Goal: Find specific page/section: Find specific page/section

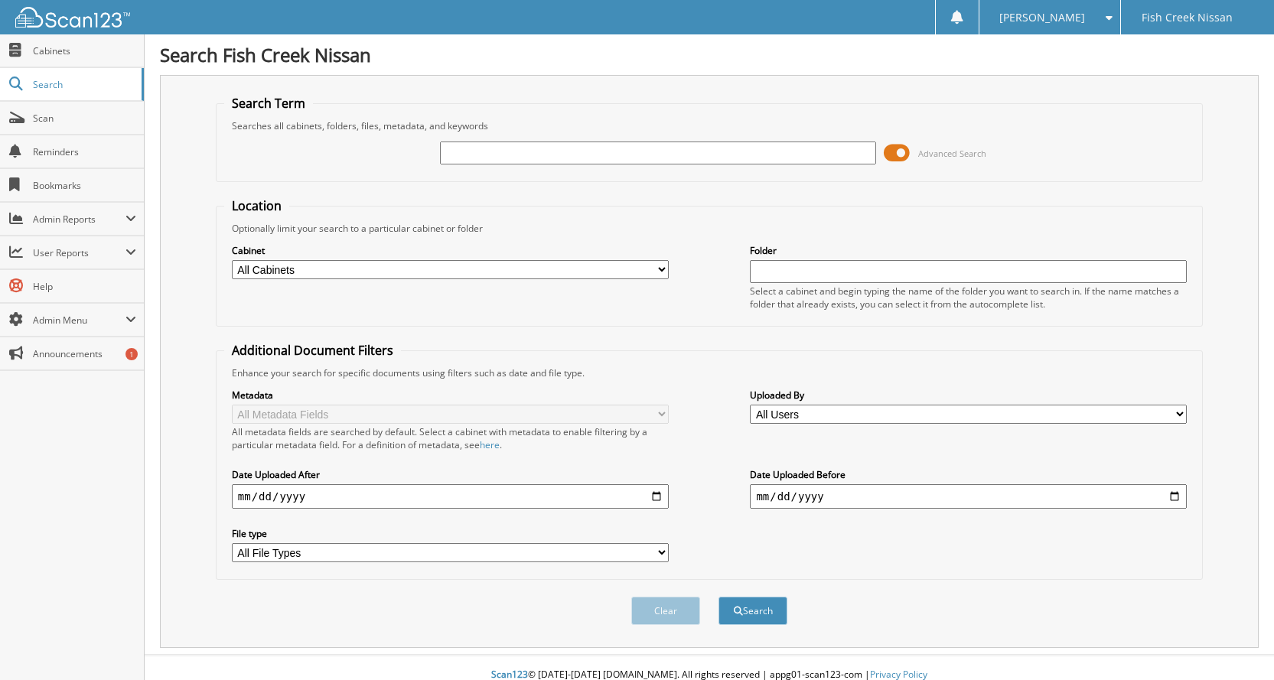
click at [577, 154] on input "text" at bounding box center [658, 153] width 437 height 23
type input "2501176"
click at [718, 597] on button "Search" at bounding box center [752, 611] width 69 height 28
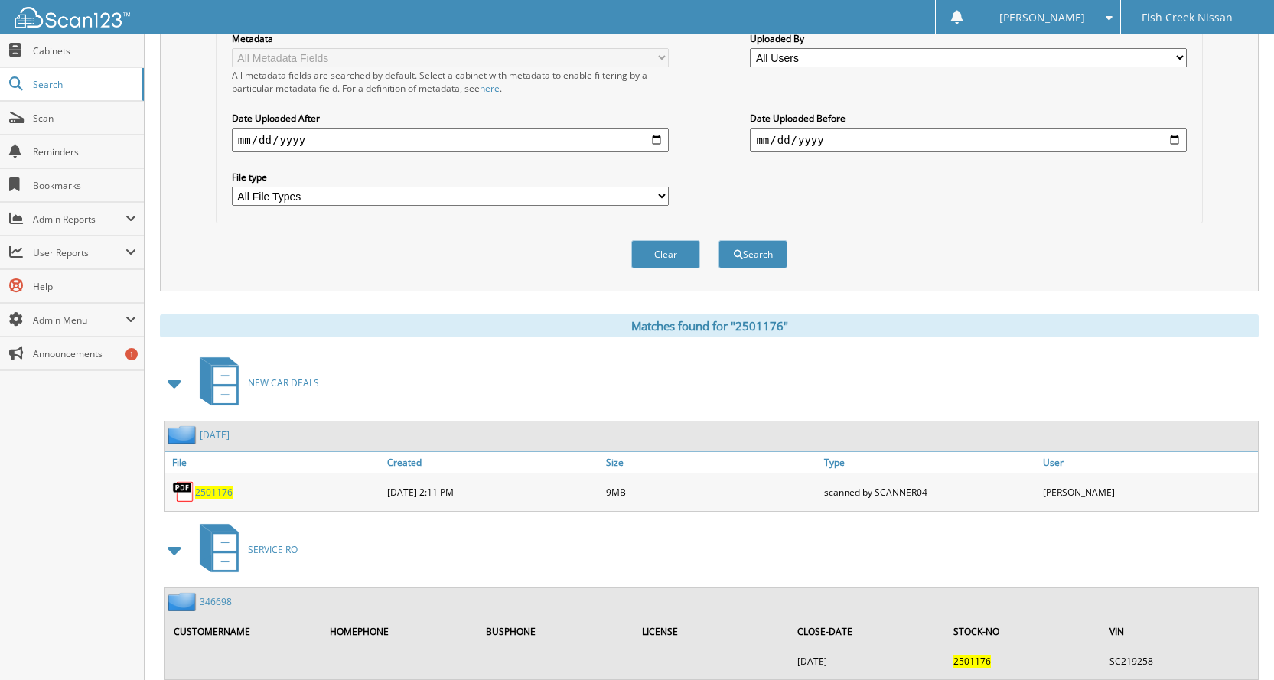
scroll to position [403, 0]
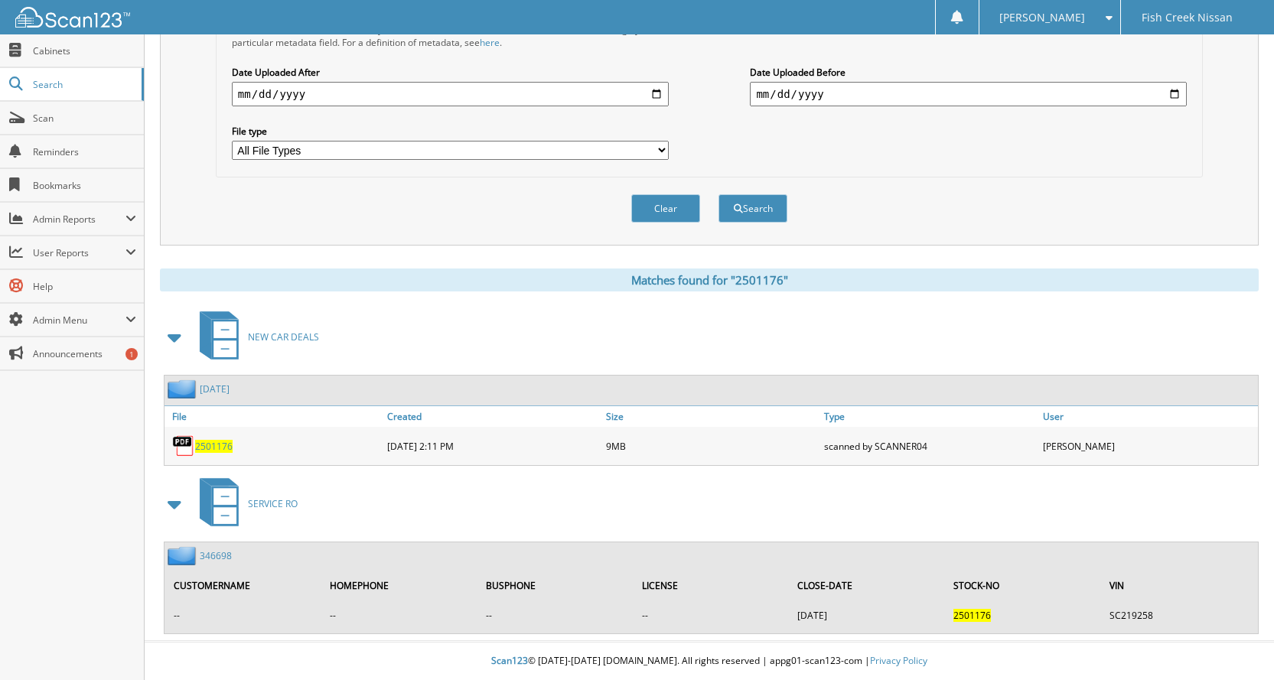
click at [213, 446] on span "2501176" at bounding box center [213, 446] width 37 height 13
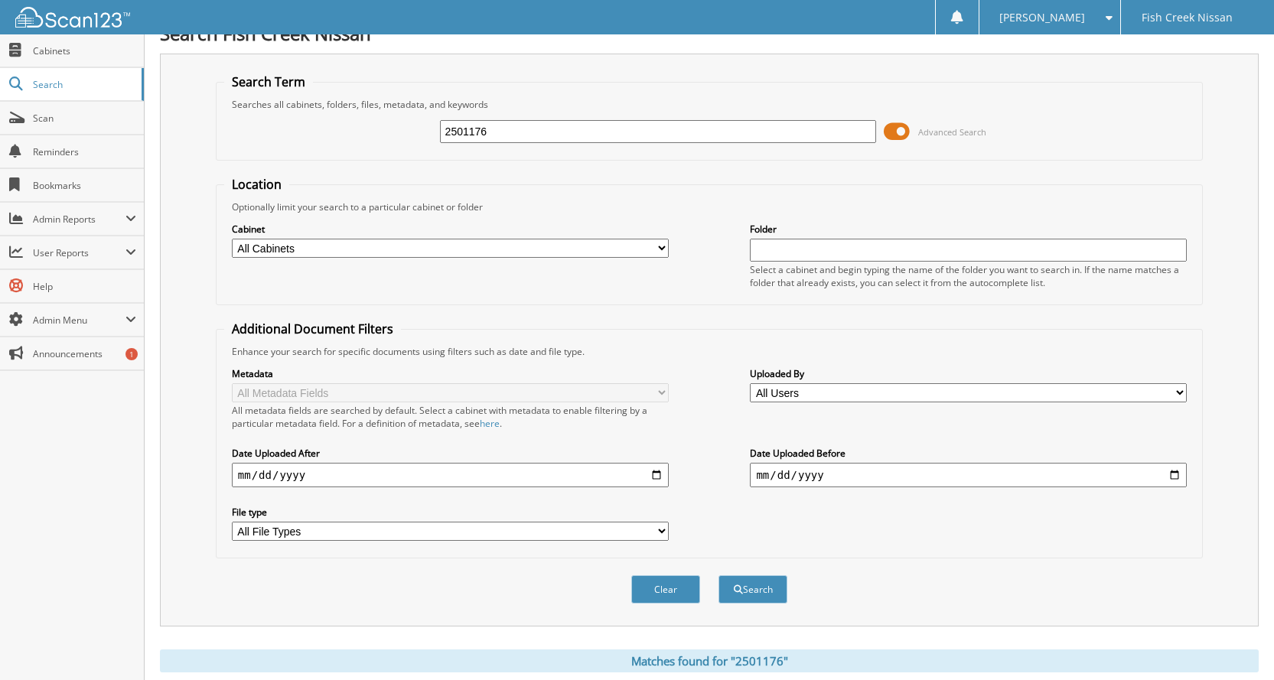
scroll to position [21, 0]
click at [496, 126] on input "2501176" at bounding box center [658, 132] width 437 height 23
type input "2502210"
click at [718, 576] on button "Search" at bounding box center [752, 590] width 69 height 28
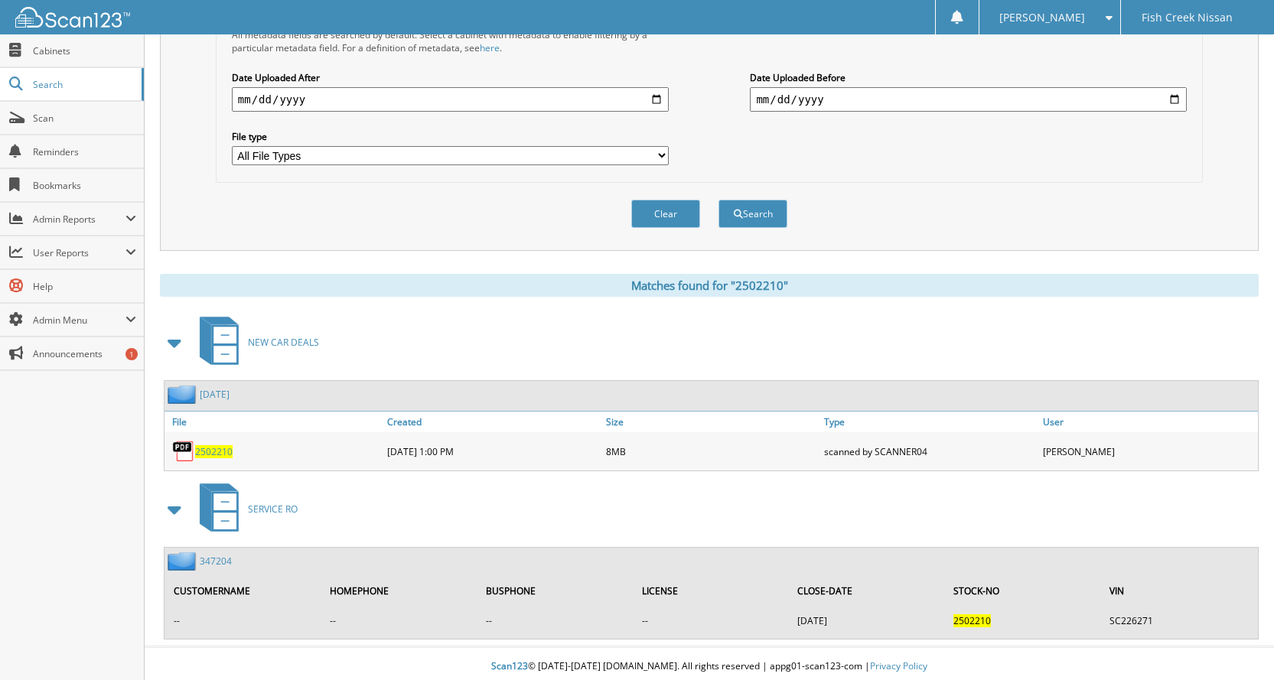
scroll to position [403, 0]
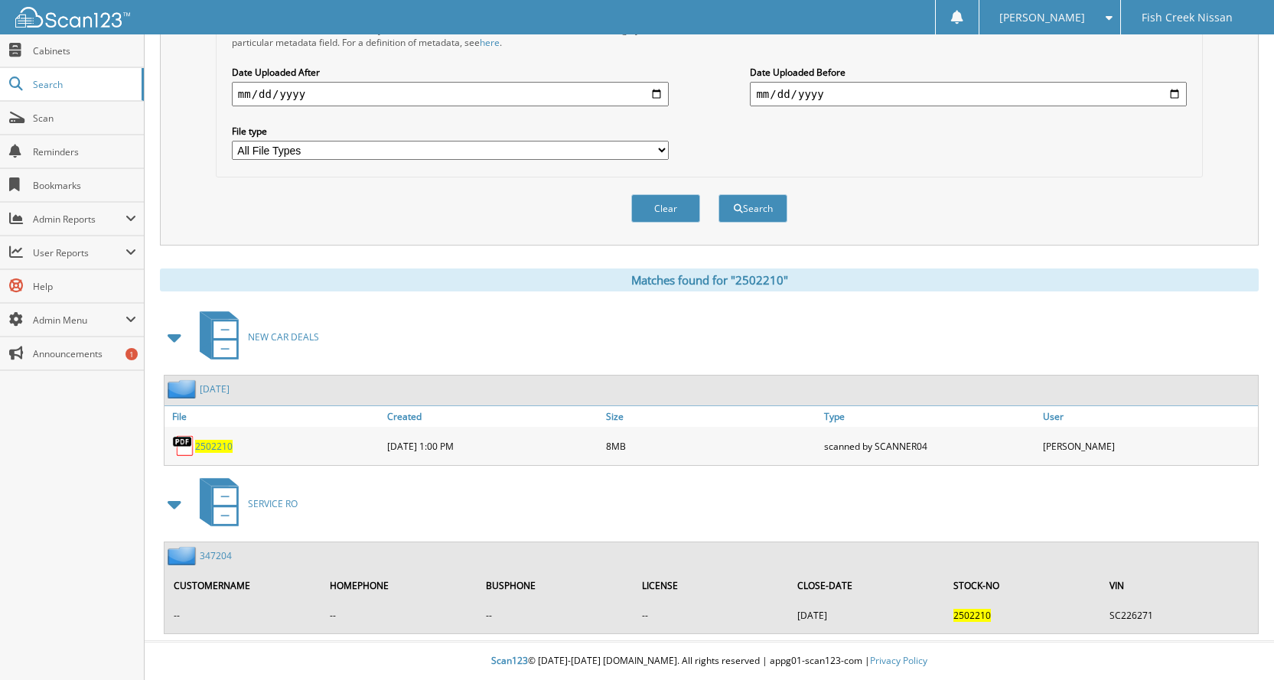
click at [210, 445] on span "2502210" at bounding box center [213, 446] width 37 height 13
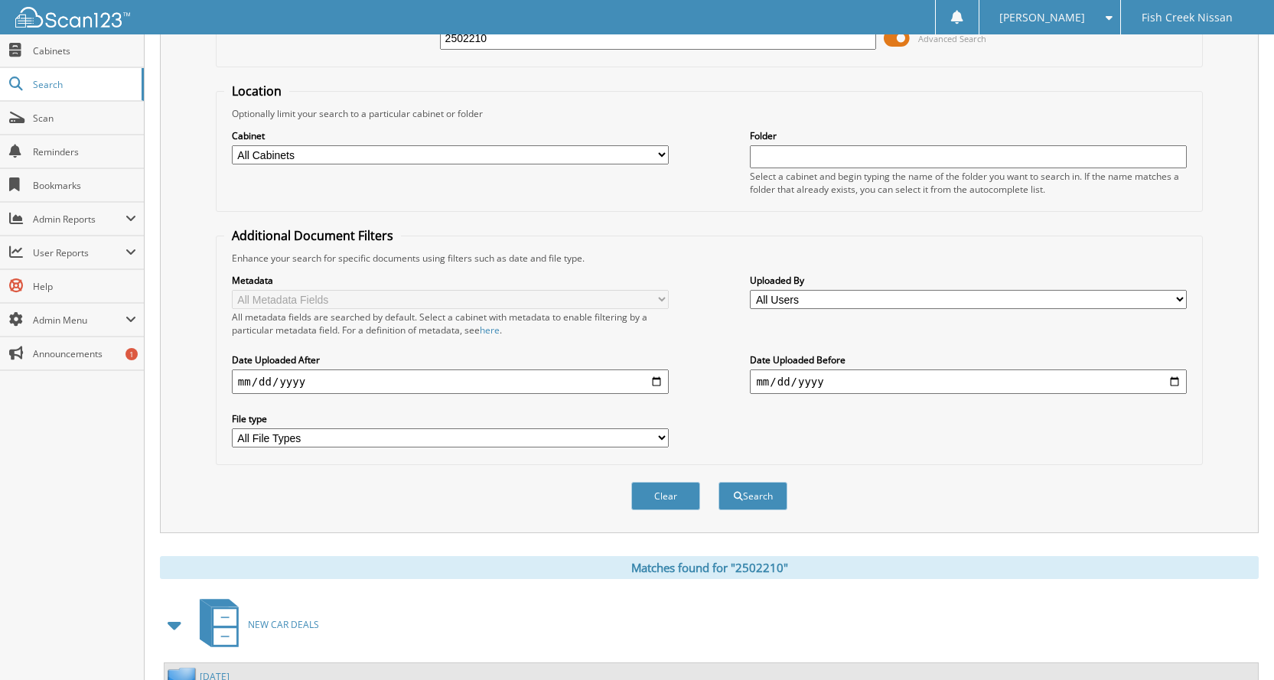
scroll to position [97, 0]
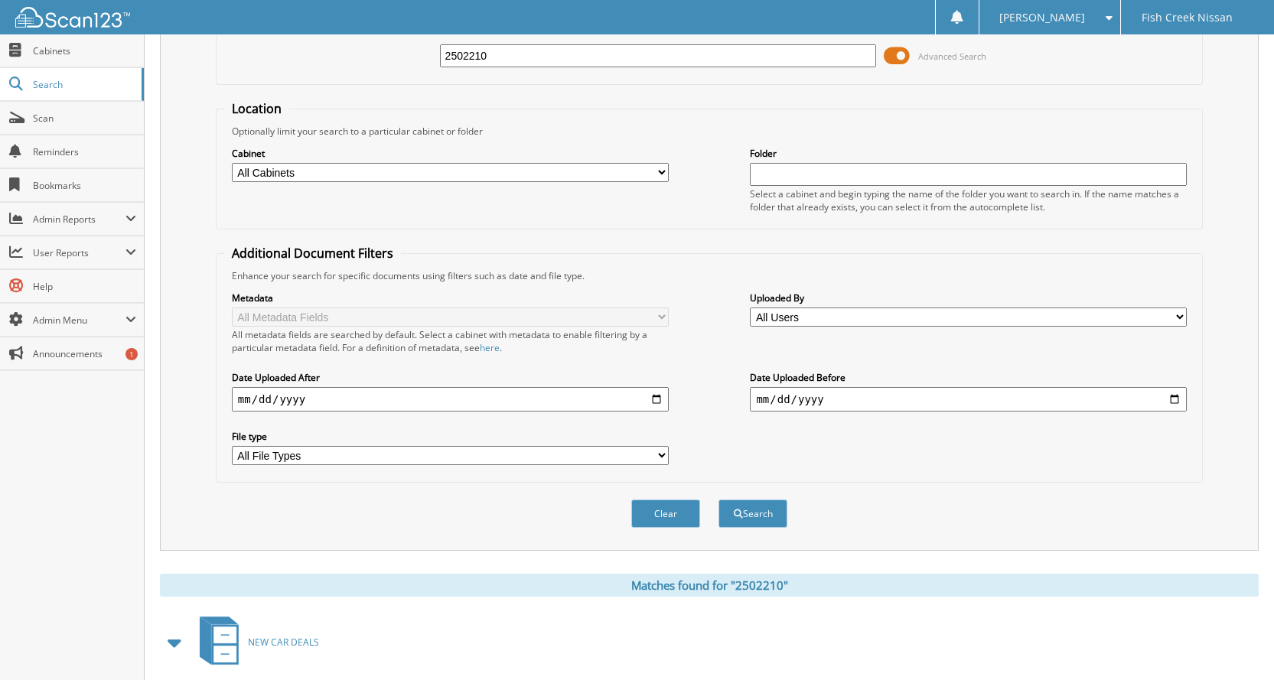
click at [499, 63] on input "2502210" at bounding box center [658, 55] width 437 height 23
type input "2506410"
click at [718, 499] on button "Search" at bounding box center [752, 513] width 69 height 28
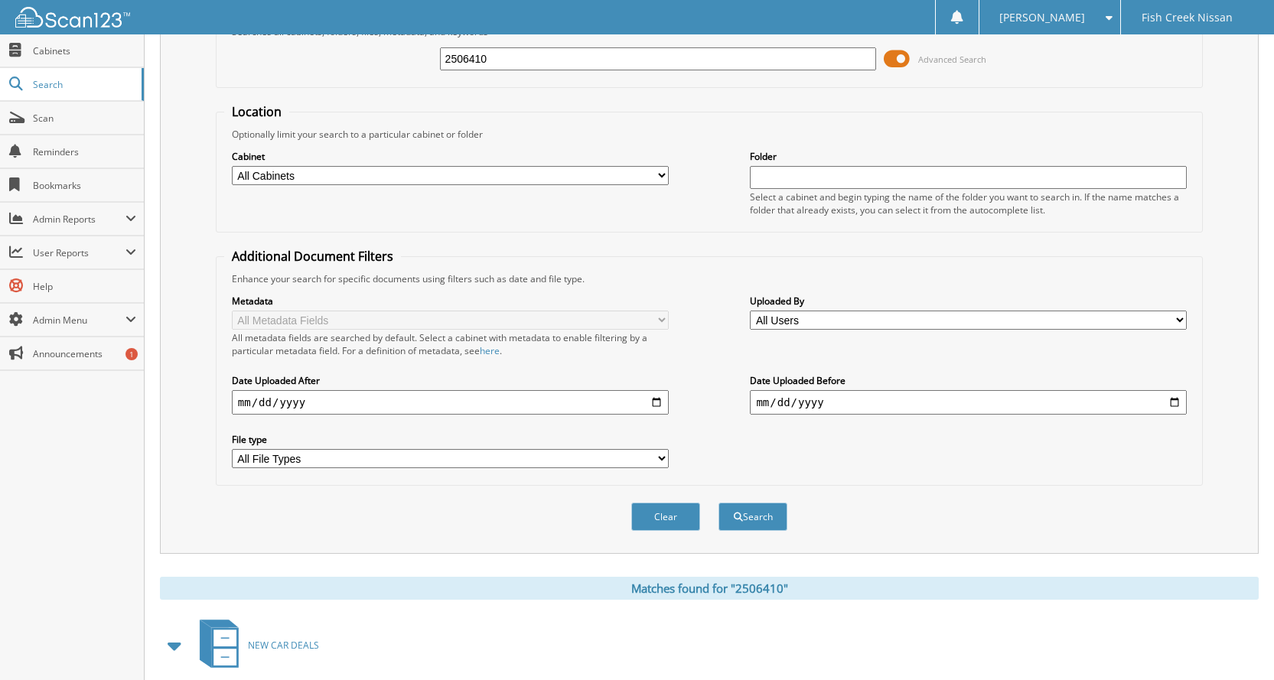
scroll to position [235, 0]
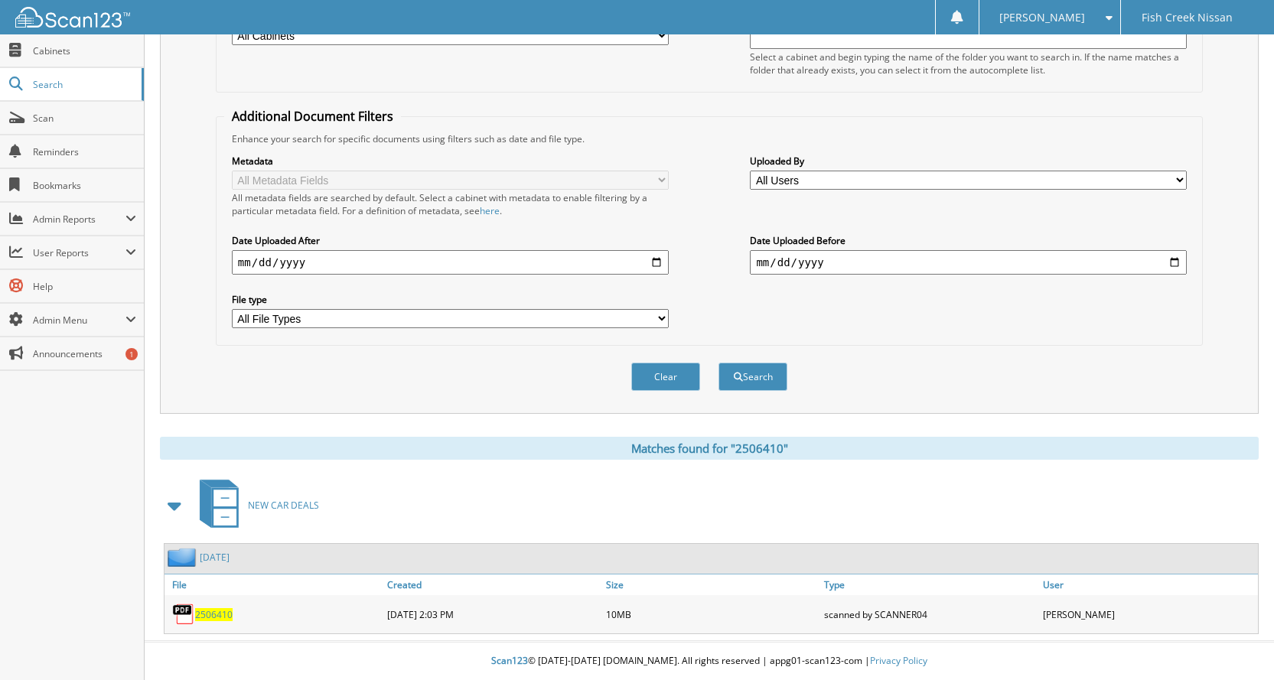
click at [217, 620] on span "2506410" at bounding box center [213, 614] width 37 height 13
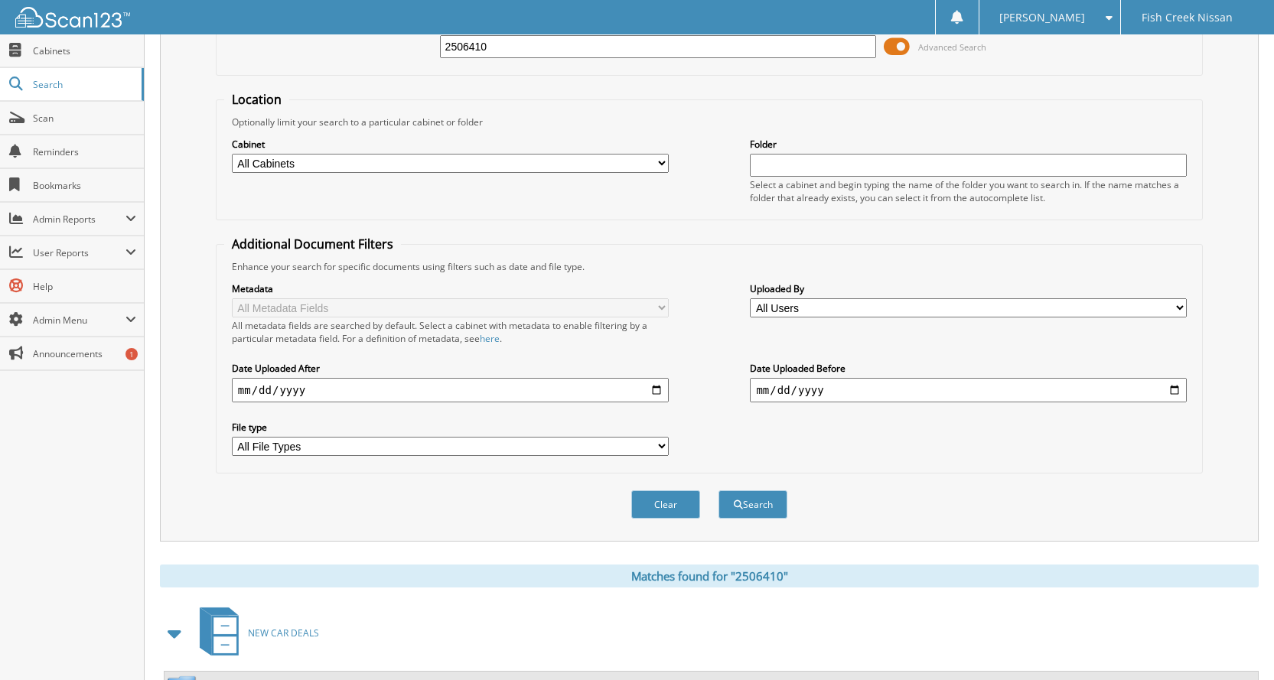
scroll to position [0, 0]
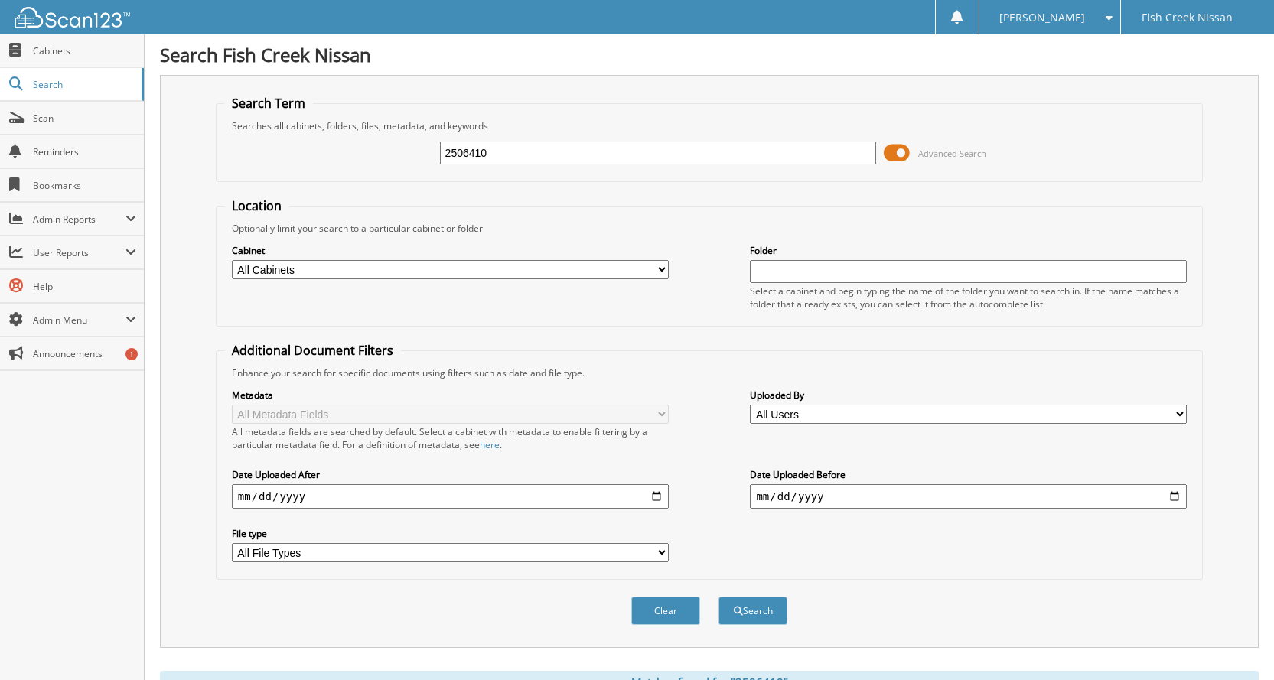
click at [573, 158] on input "2506410" at bounding box center [658, 153] width 437 height 23
type input "2506426"
click at [718, 597] on button "Search" at bounding box center [752, 611] width 69 height 28
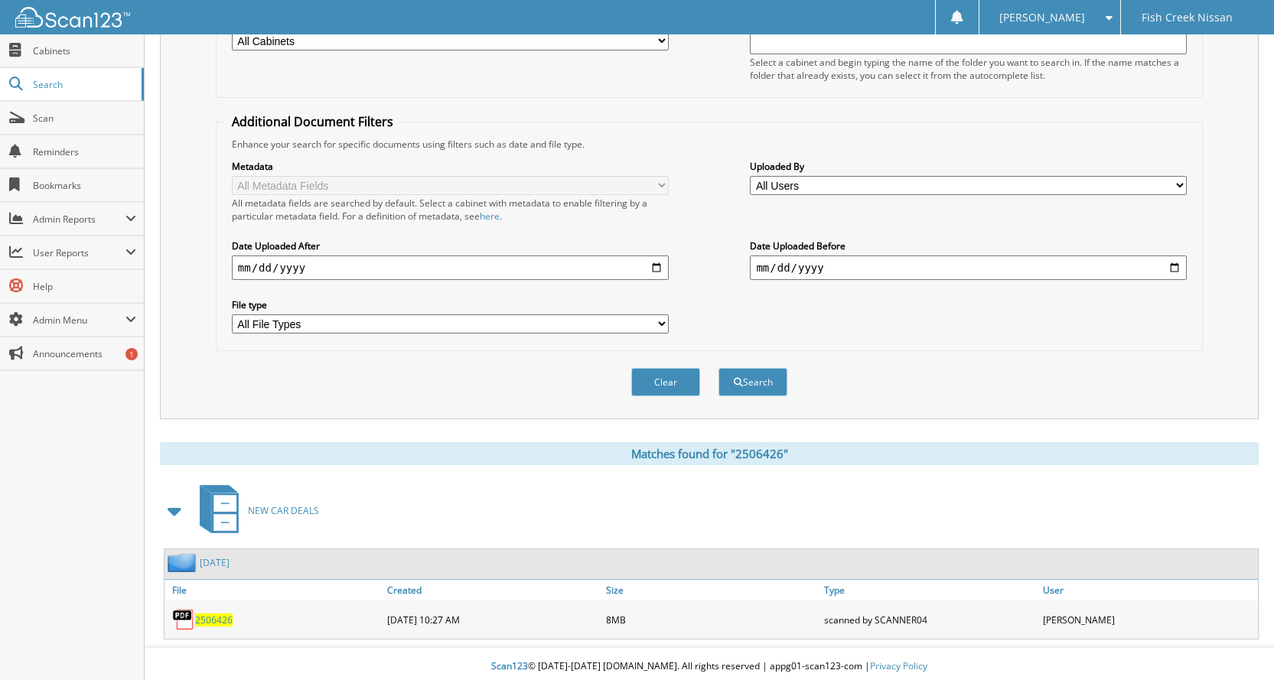
scroll to position [235, 0]
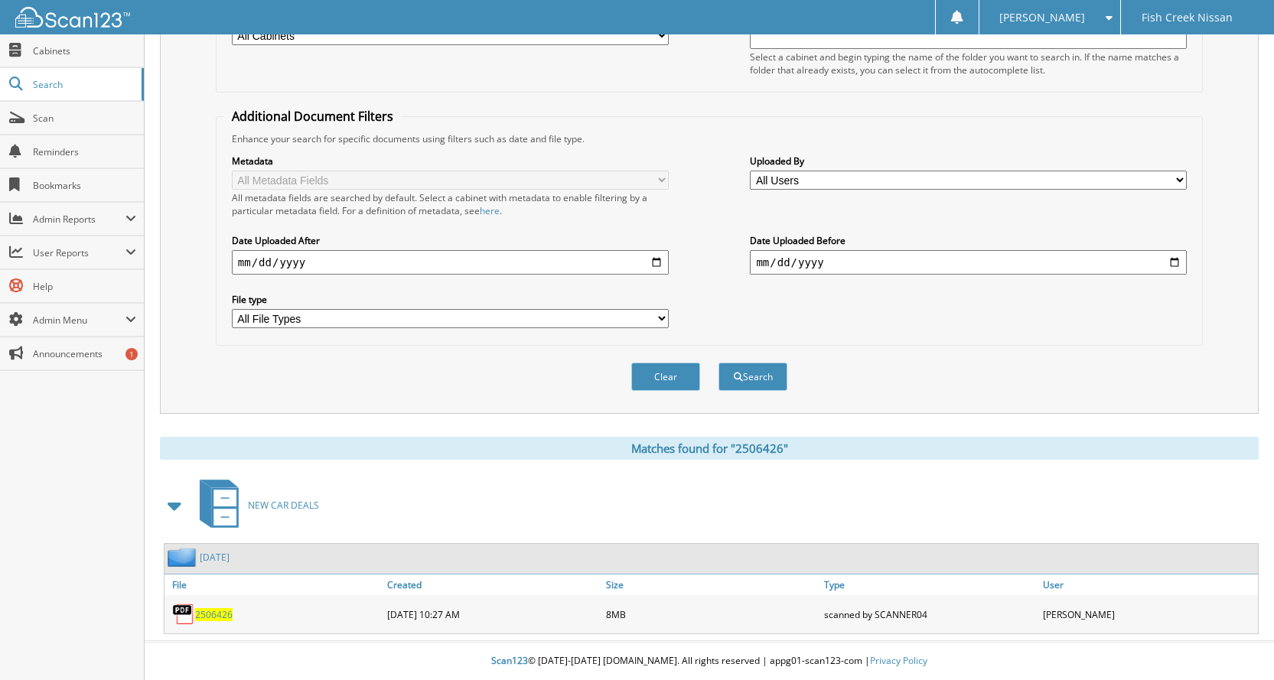
click at [215, 619] on span "2506426" at bounding box center [213, 614] width 37 height 13
click at [894, 359] on div "Clear Search" at bounding box center [709, 377] width 987 height 62
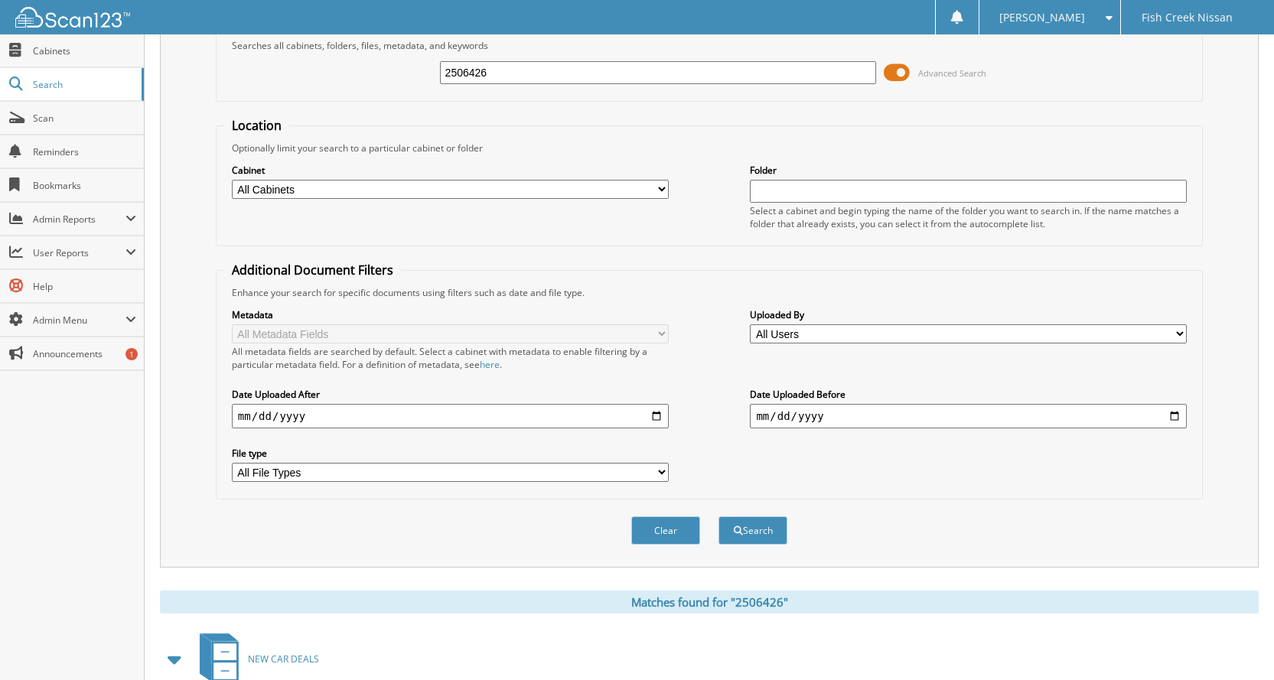
scroll to position [0, 0]
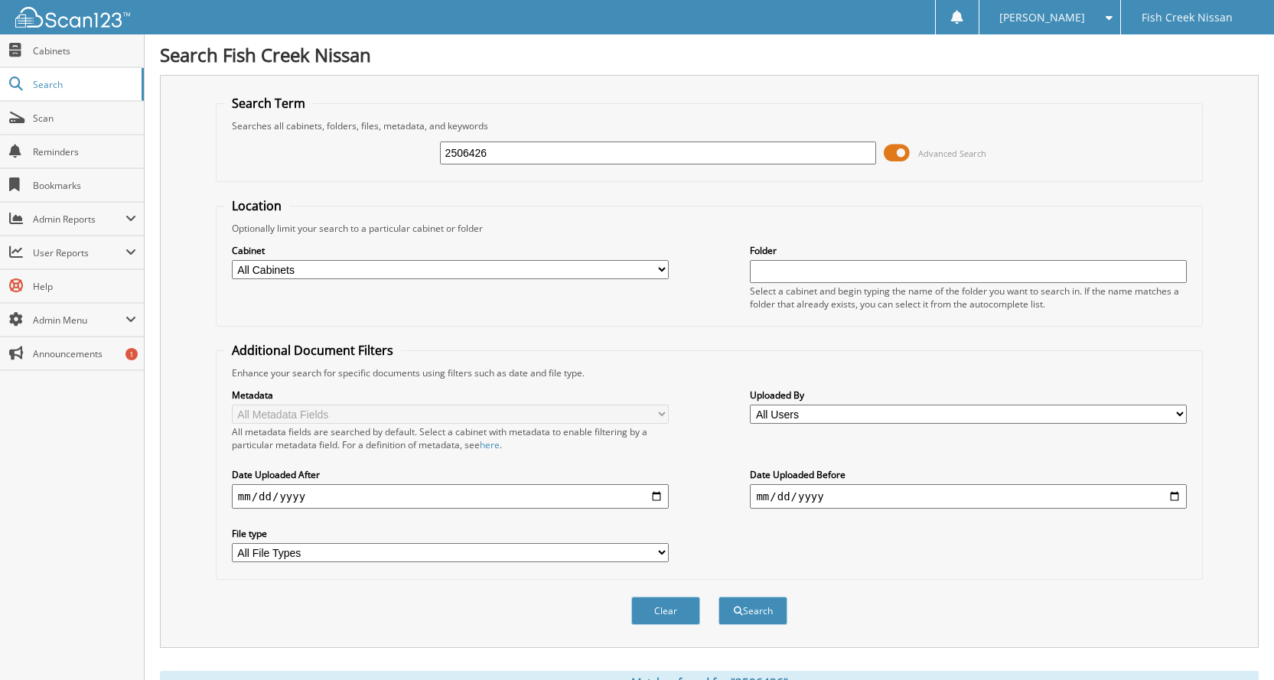
click at [536, 150] on input "2506426" at bounding box center [658, 153] width 437 height 23
type input "25053040"
click at [718, 597] on button "Search" at bounding box center [752, 611] width 69 height 28
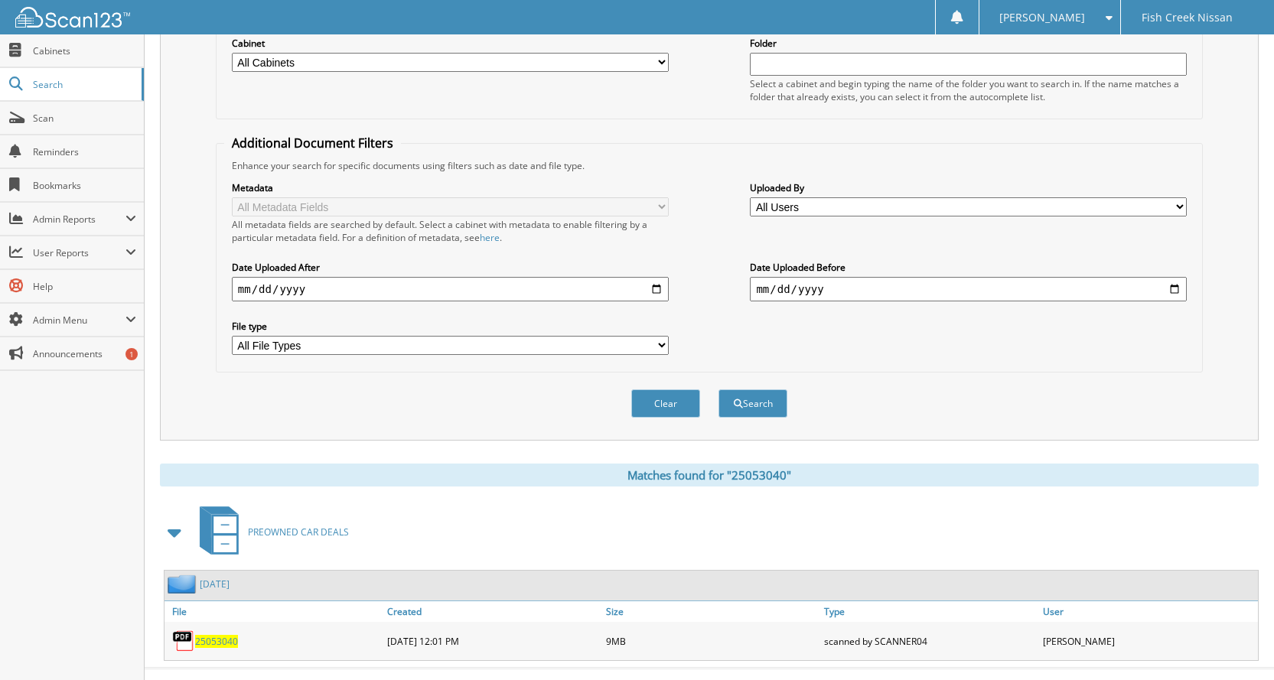
scroll to position [235, 0]
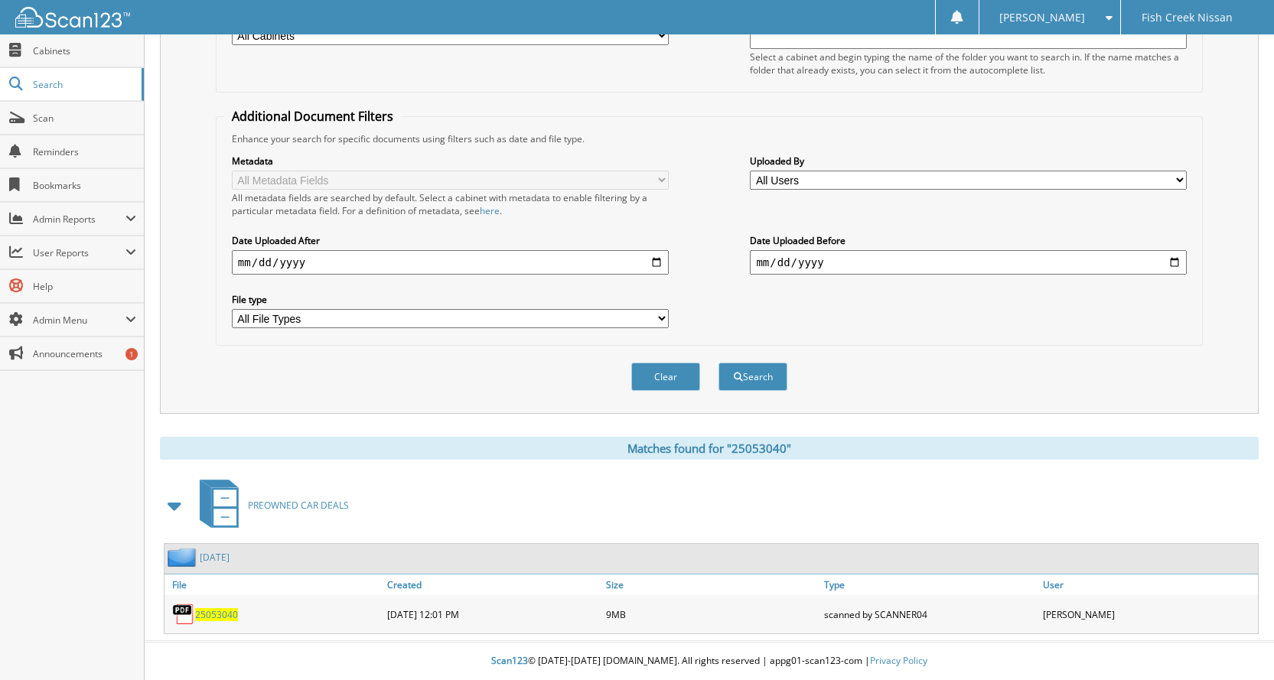
click at [233, 619] on span "25053040" at bounding box center [216, 614] width 43 height 13
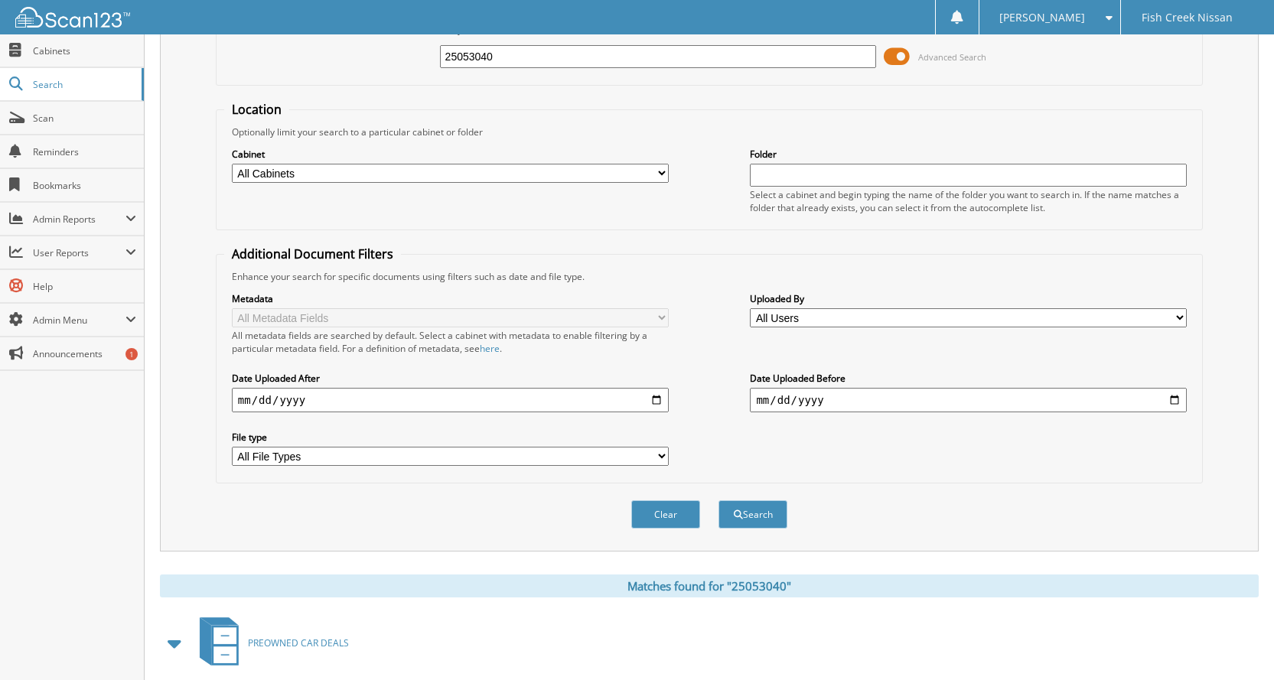
scroll to position [0, 0]
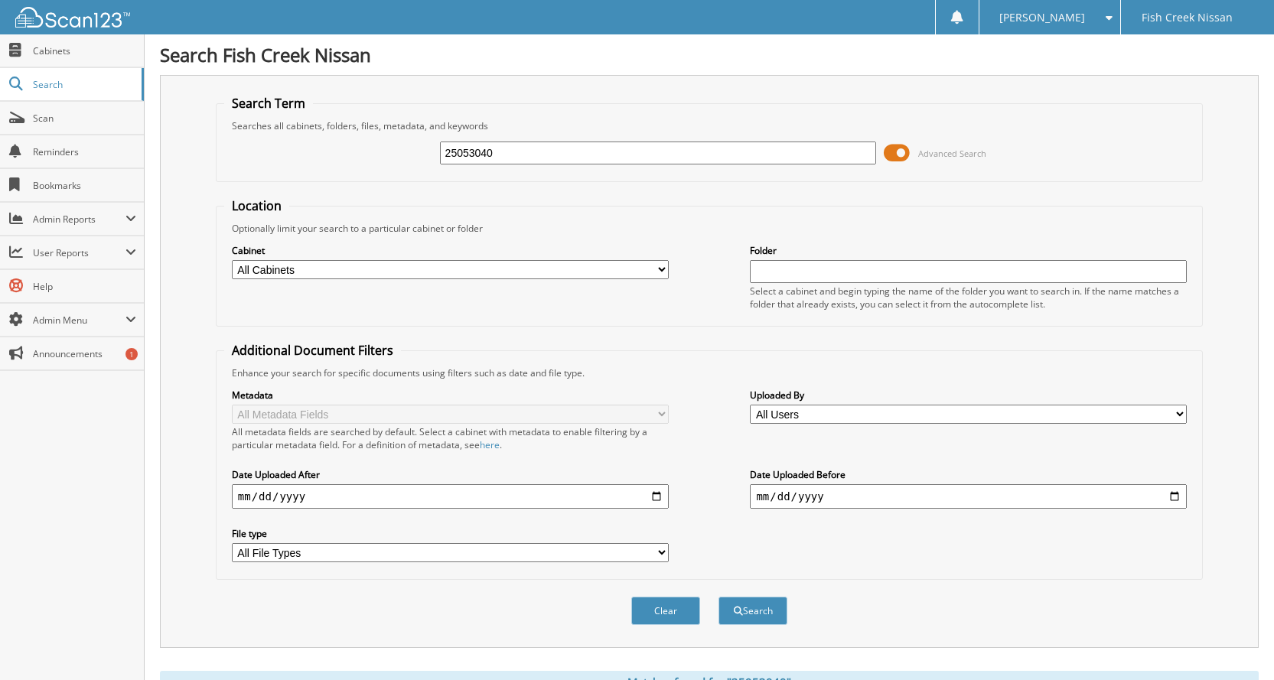
click at [620, 155] on input "25053040" at bounding box center [658, 153] width 437 height 23
type input "25021835"
click at [718, 597] on button "Search" at bounding box center [752, 611] width 69 height 28
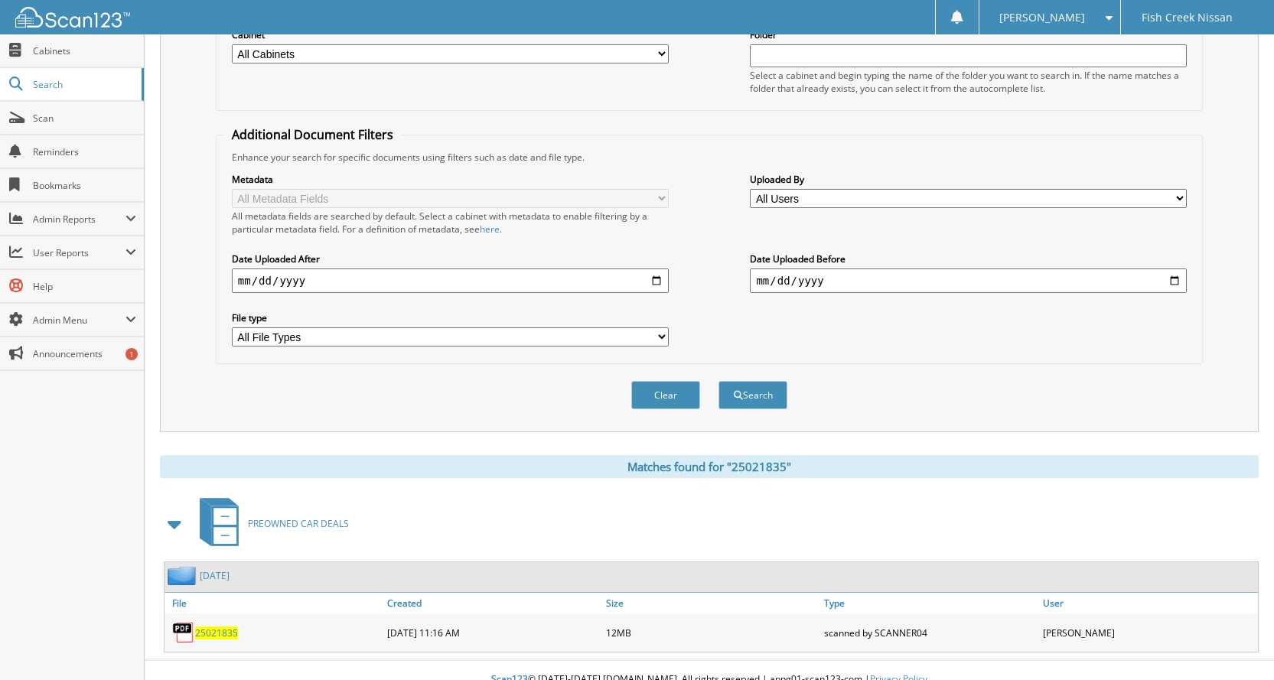
scroll to position [235, 0]
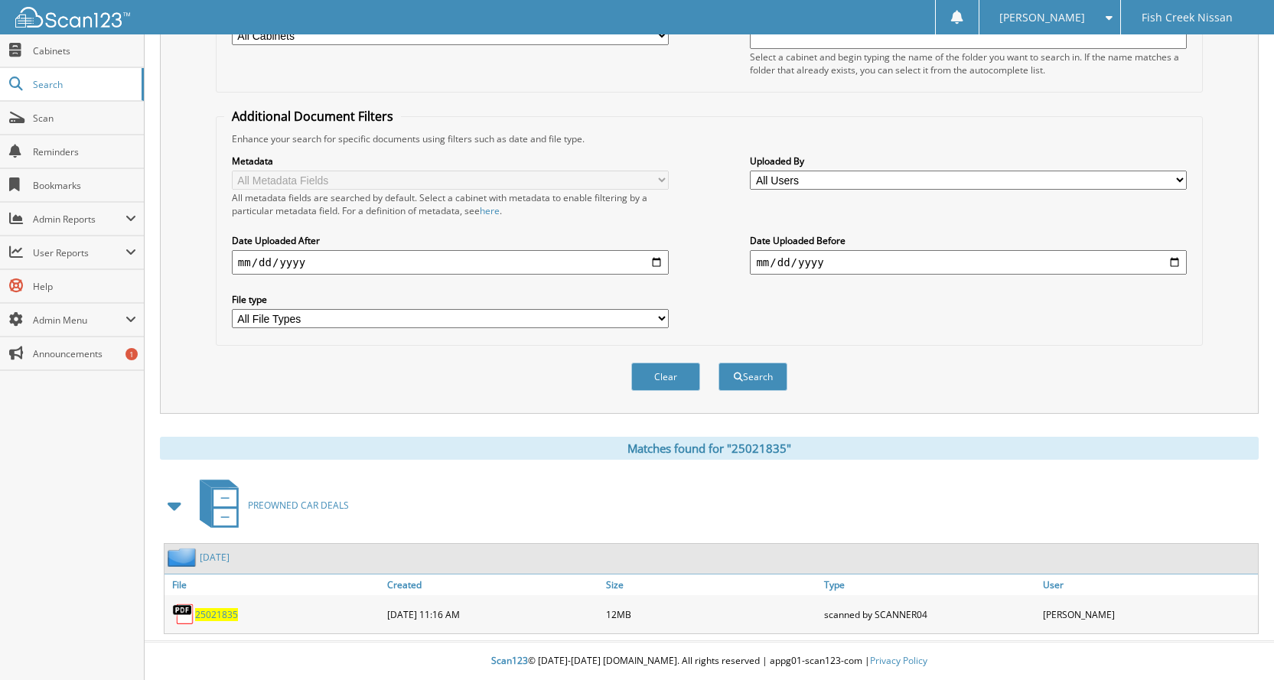
click at [231, 611] on span "25021835" at bounding box center [216, 614] width 43 height 13
click at [695, 138] on div "Enhance your search for specific documents using filters such as date and file …" at bounding box center [709, 138] width 970 height 13
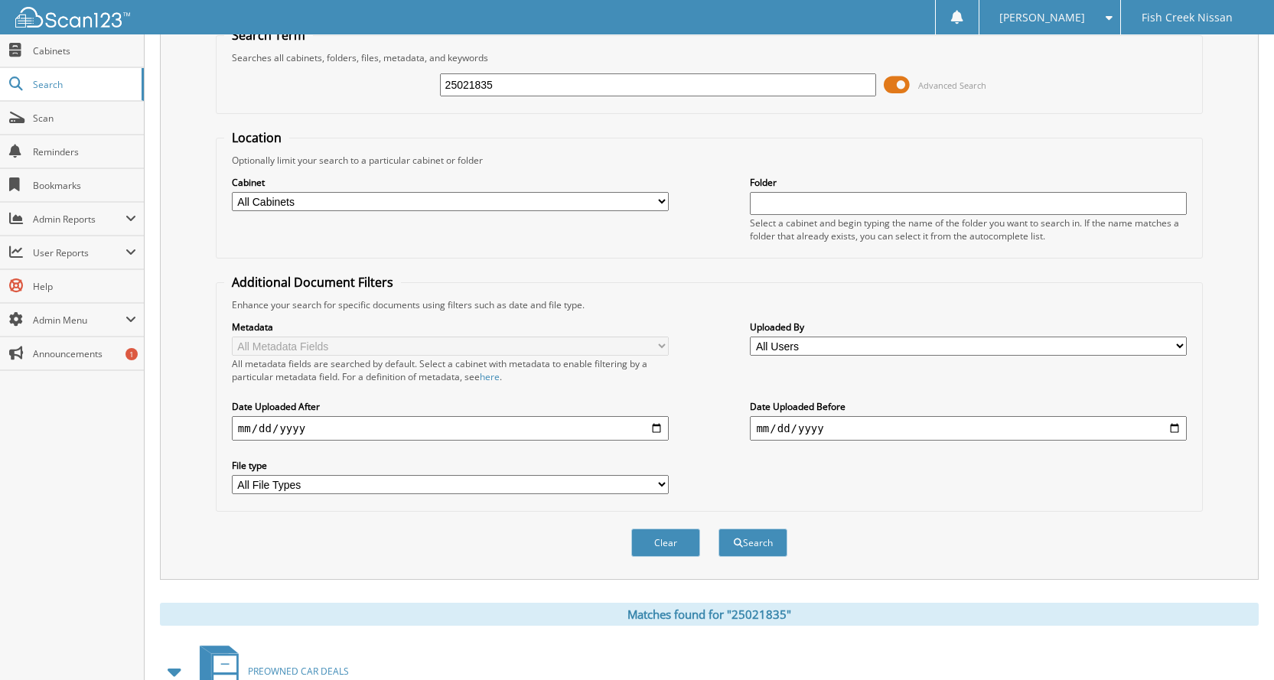
scroll to position [0, 0]
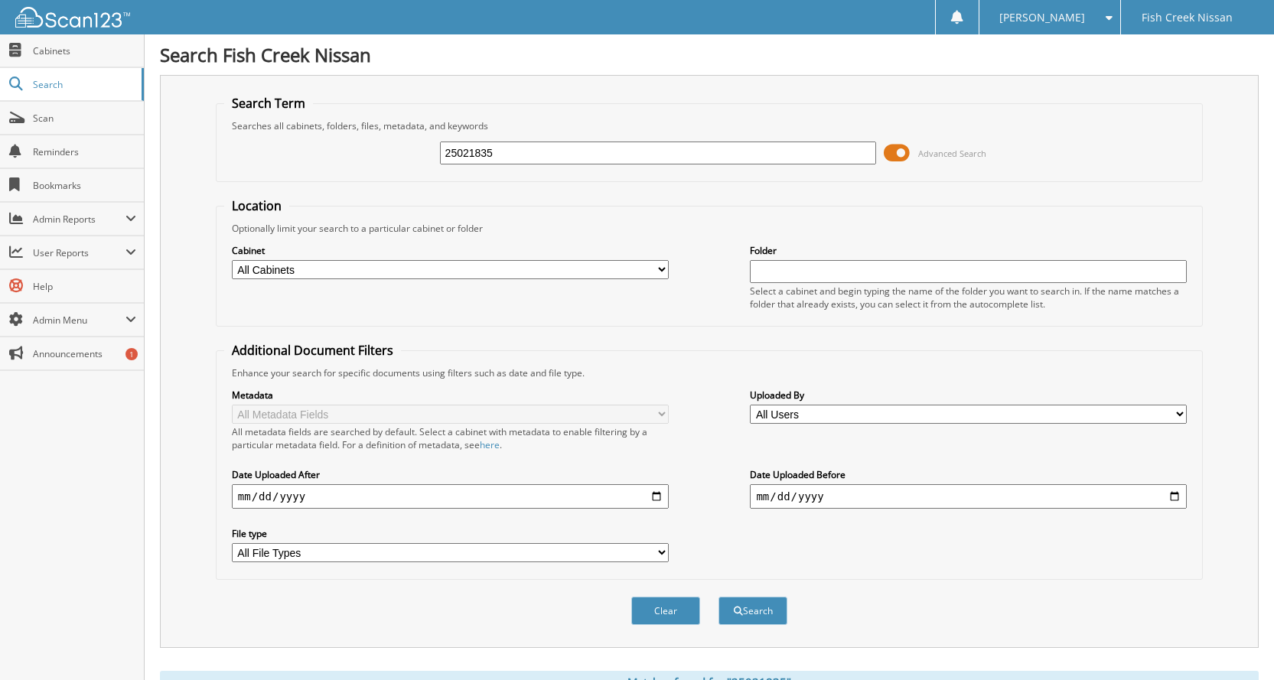
click at [633, 158] on input "25021835" at bounding box center [658, 153] width 437 height 23
click at [633, 157] on input "25021835" at bounding box center [658, 153] width 437 height 23
type input "2506410"
click at [718, 597] on button "Search" at bounding box center [752, 611] width 69 height 28
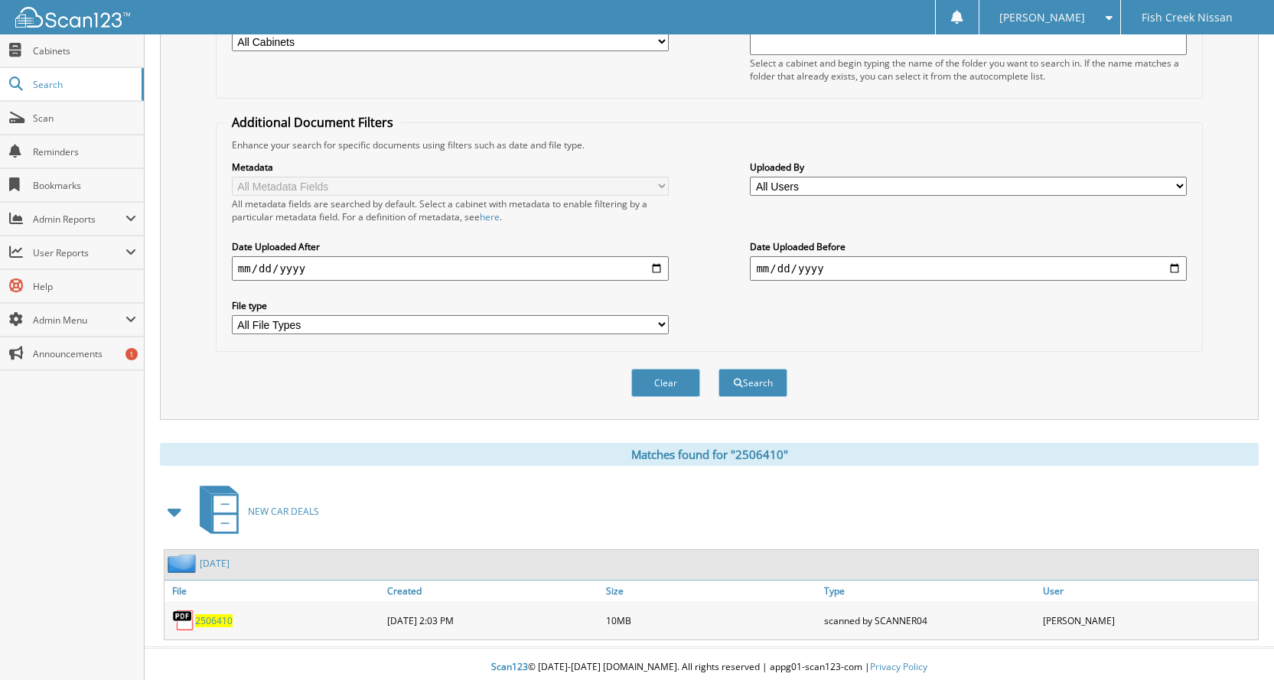
scroll to position [235, 0]
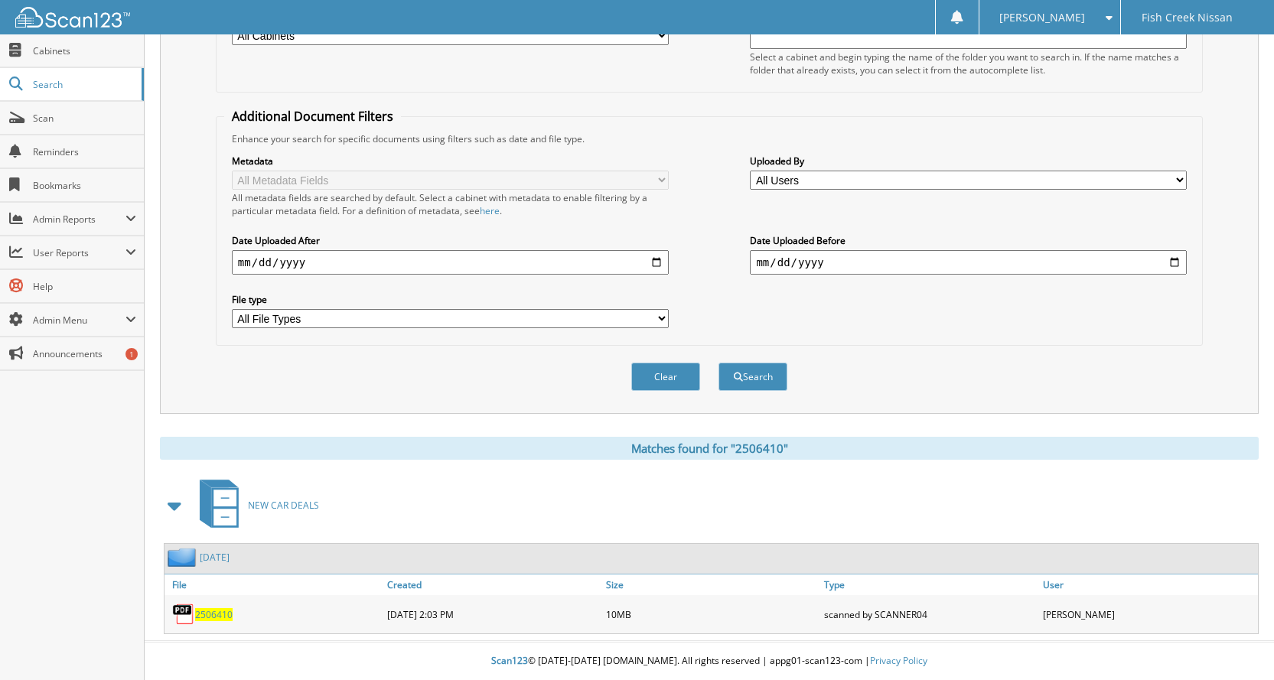
click at [212, 612] on span "2506410" at bounding box center [213, 614] width 37 height 13
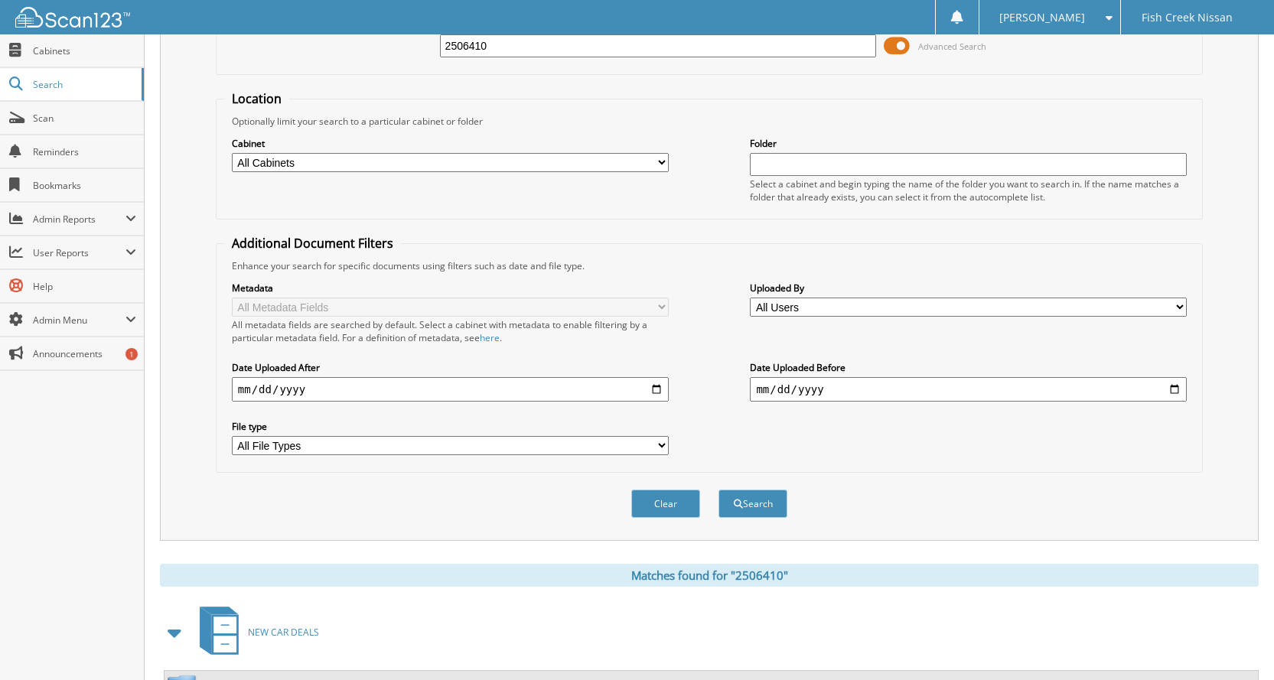
scroll to position [0, 0]
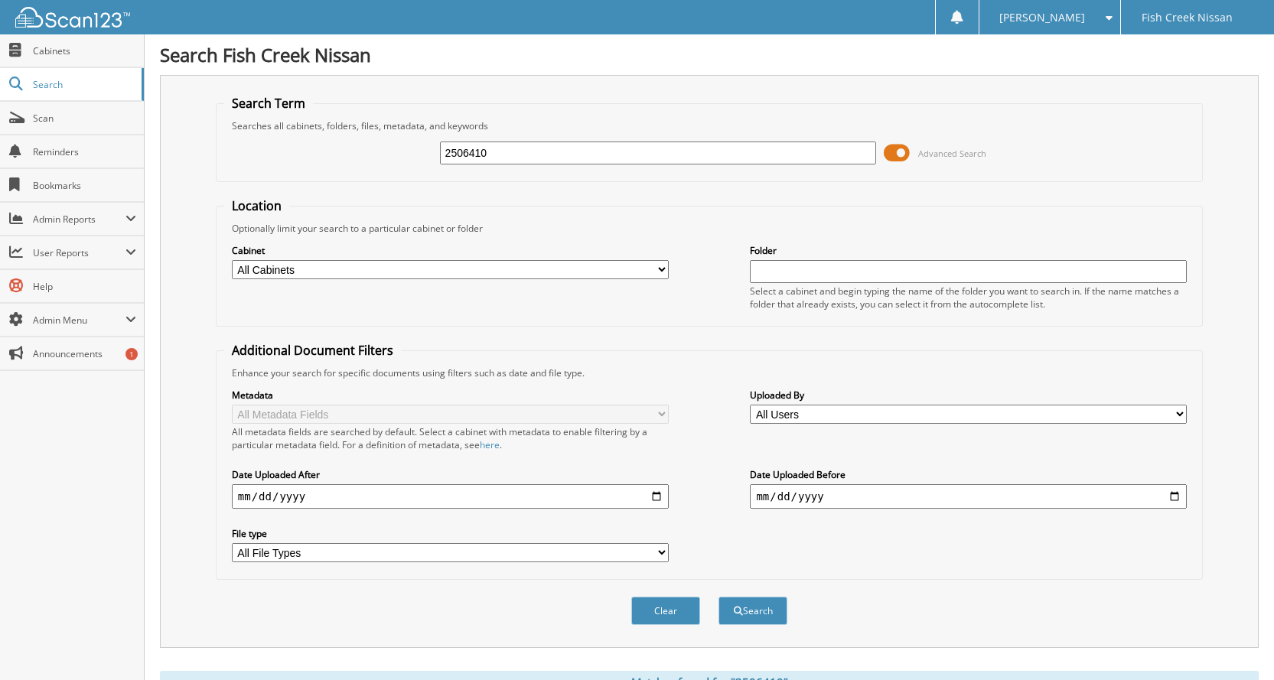
click at [636, 155] on input "2506410" at bounding box center [658, 153] width 437 height 23
type input "2506413"
click at [718, 597] on button "Search" at bounding box center [752, 611] width 69 height 28
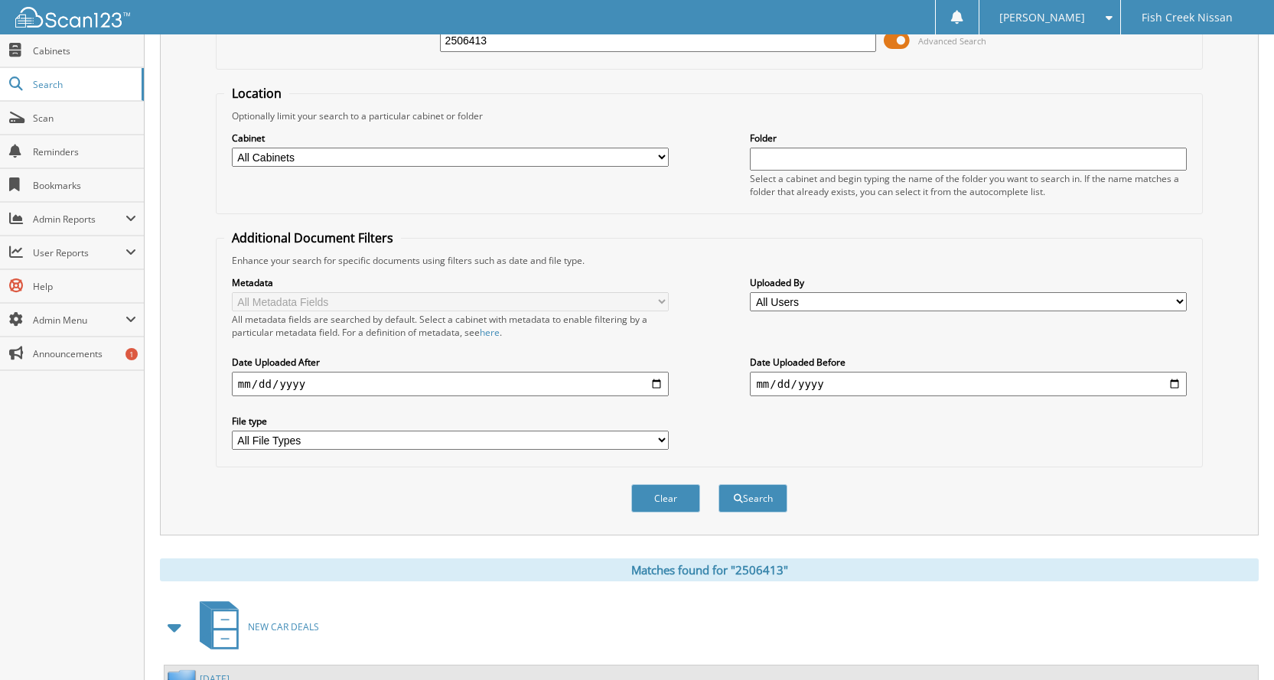
scroll to position [235, 0]
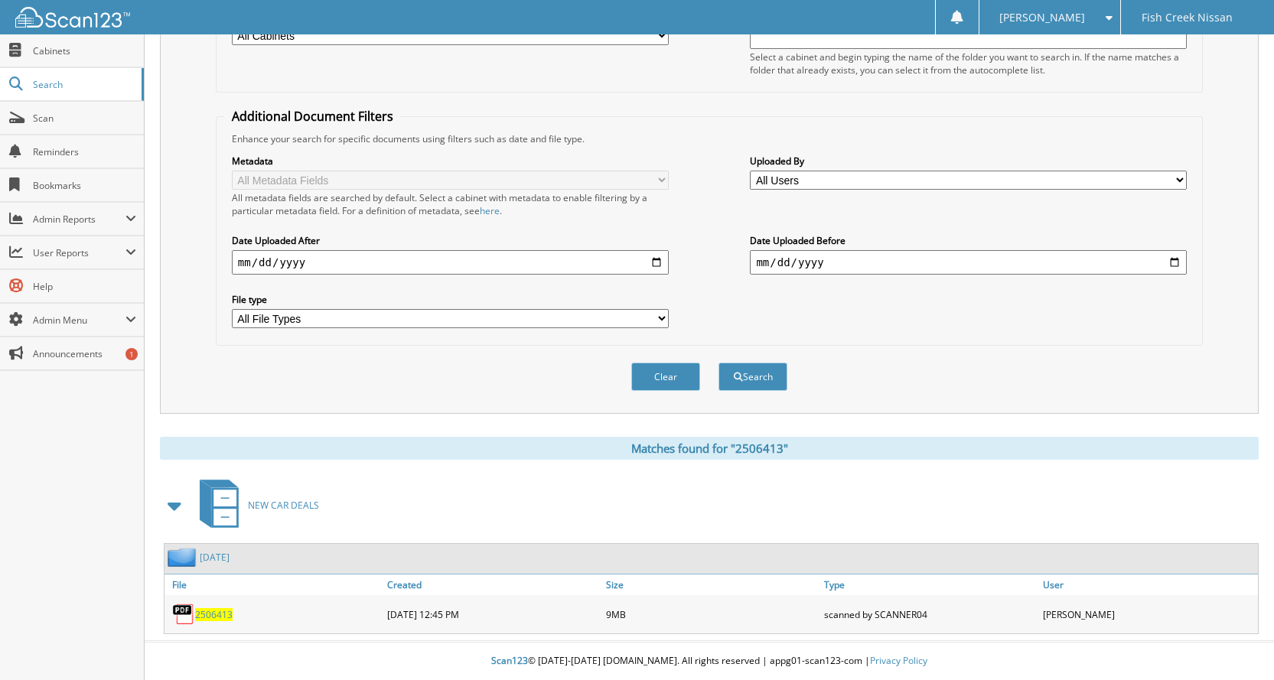
click at [228, 616] on span "2506413" at bounding box center [213, 614] width 37 height 13
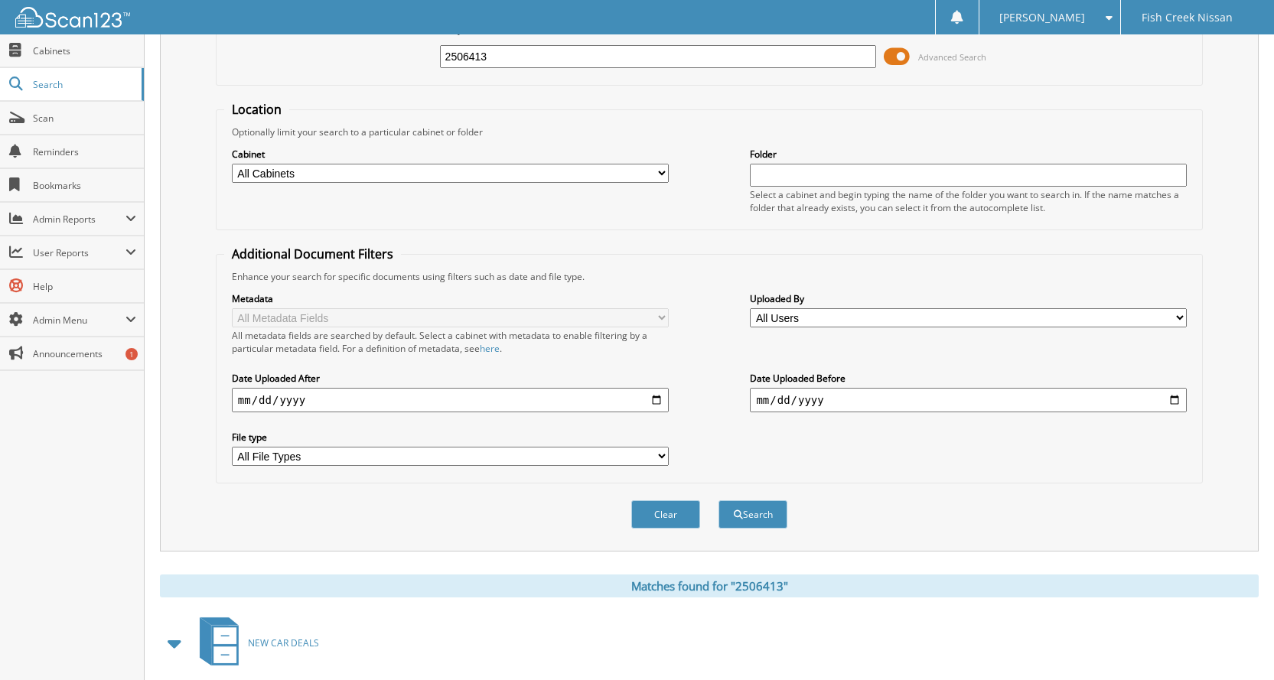
scroll to position [0, 0]
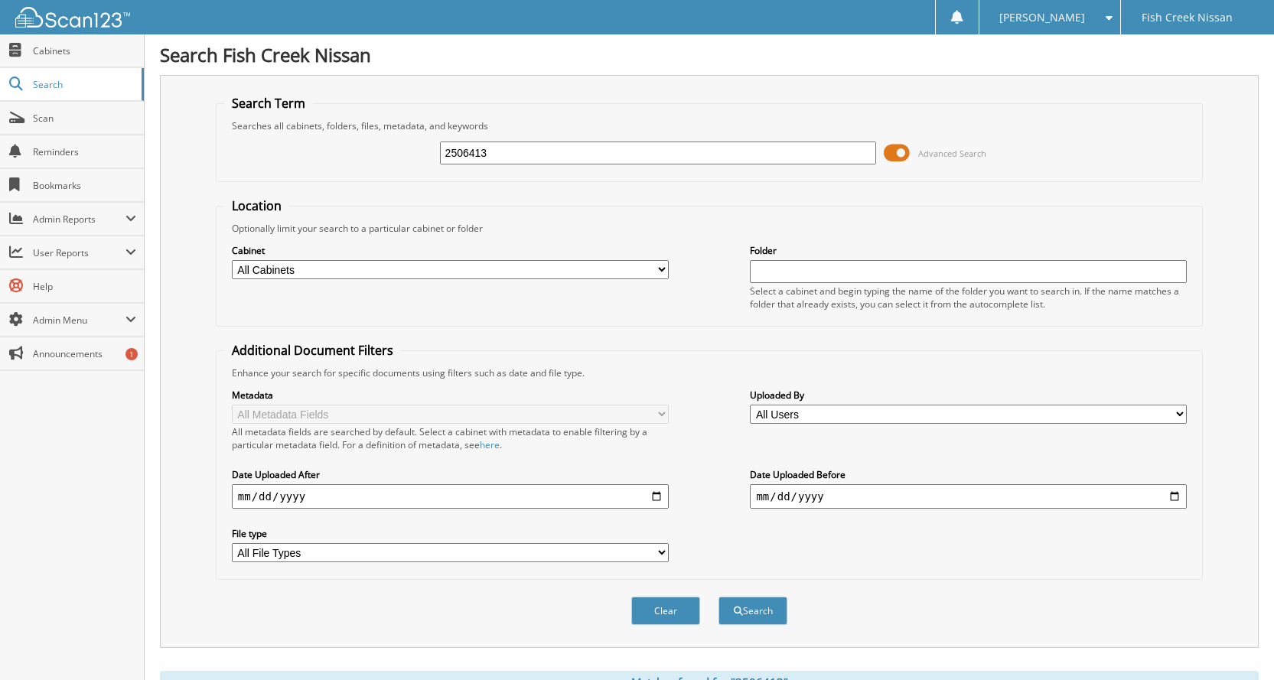
click at [601, 156] on input "2506413" at bounding box center [658, 153] width 437 height 23
type input "2506460"
click at [718, 597] on button "Search" at bounding box center [752, 611] width 69 height 28
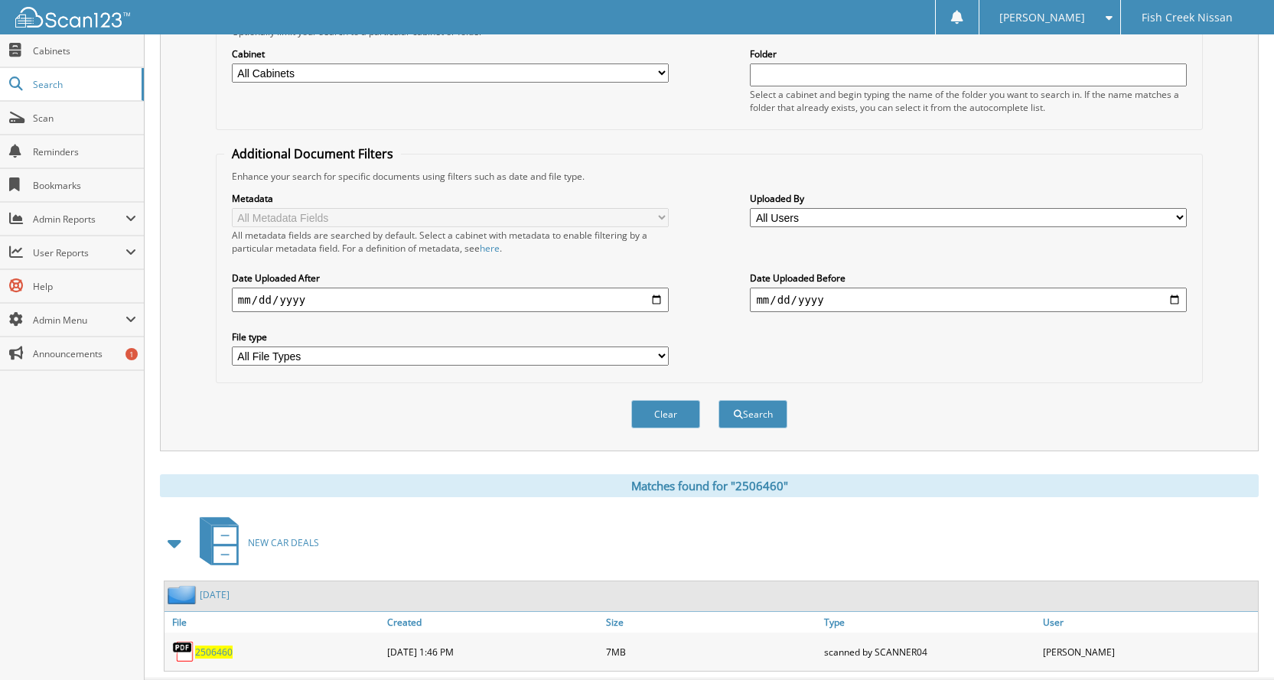
scroll to position [229, 0]
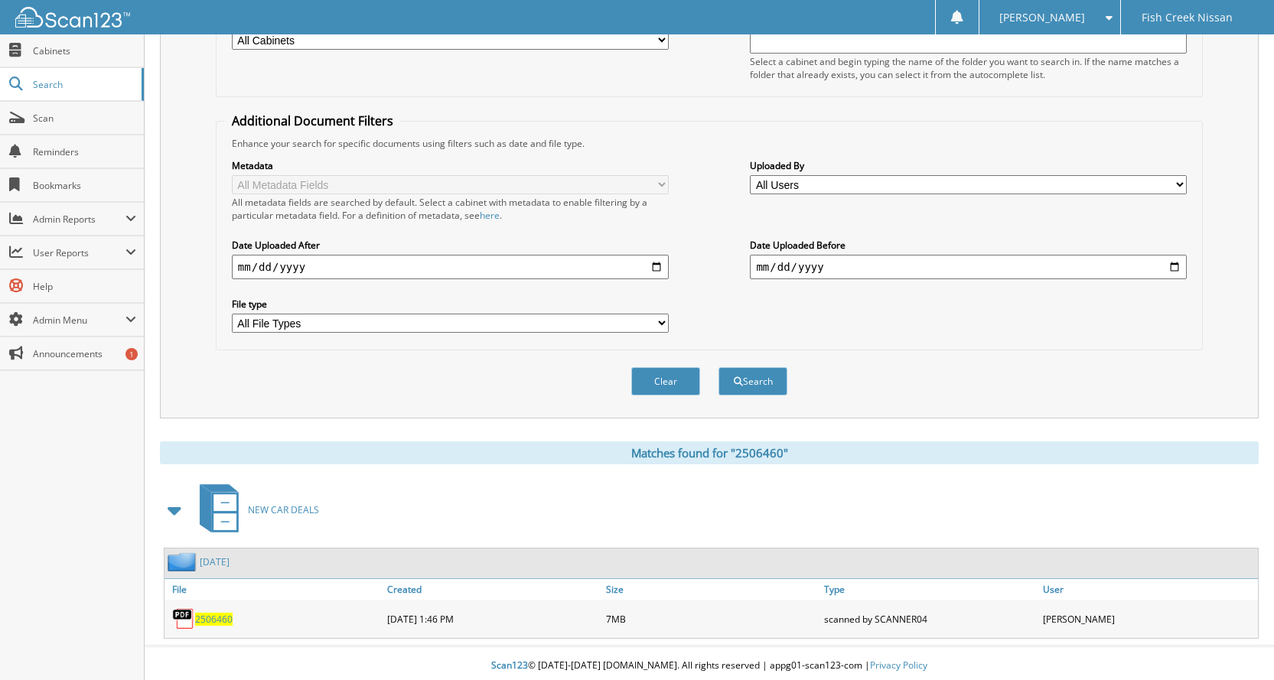
click at [222, 626] on span "2506460" at bounding box center [213, 619] width 37 height 13
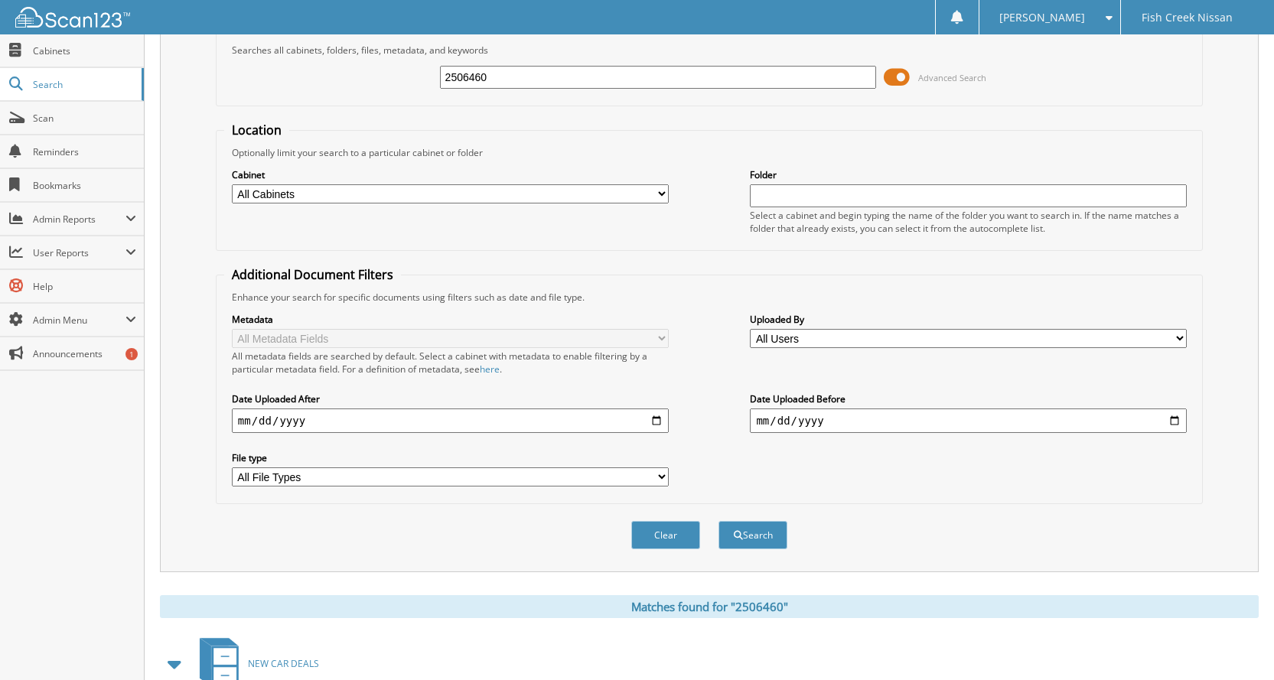
scroll to position [0, 0]
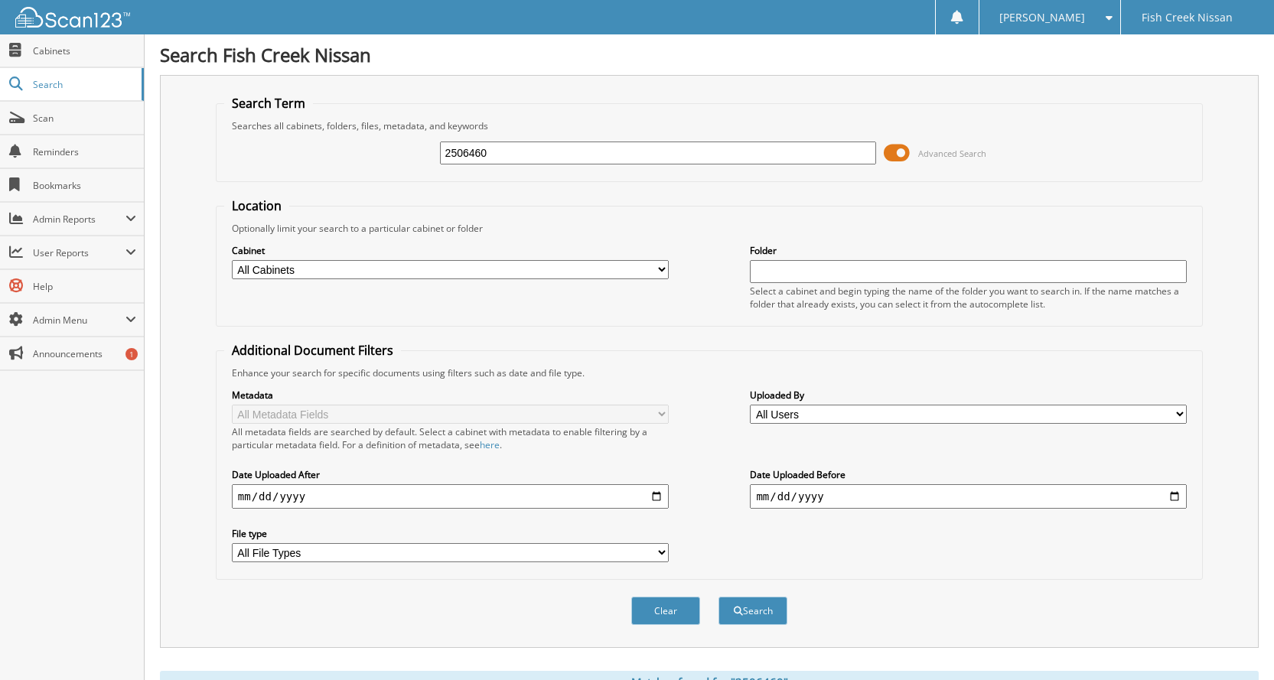
click at [623, 155] on input "2506460" at bounding box center [658, 153] width 437 height 23
click at [622, 154] on input "2506460" at bounding box center [658, 153] width 437 height 23
type input "2506462"
click at [718, 597] on button "Search" at bounding box center [752, 611] width 69 height 28
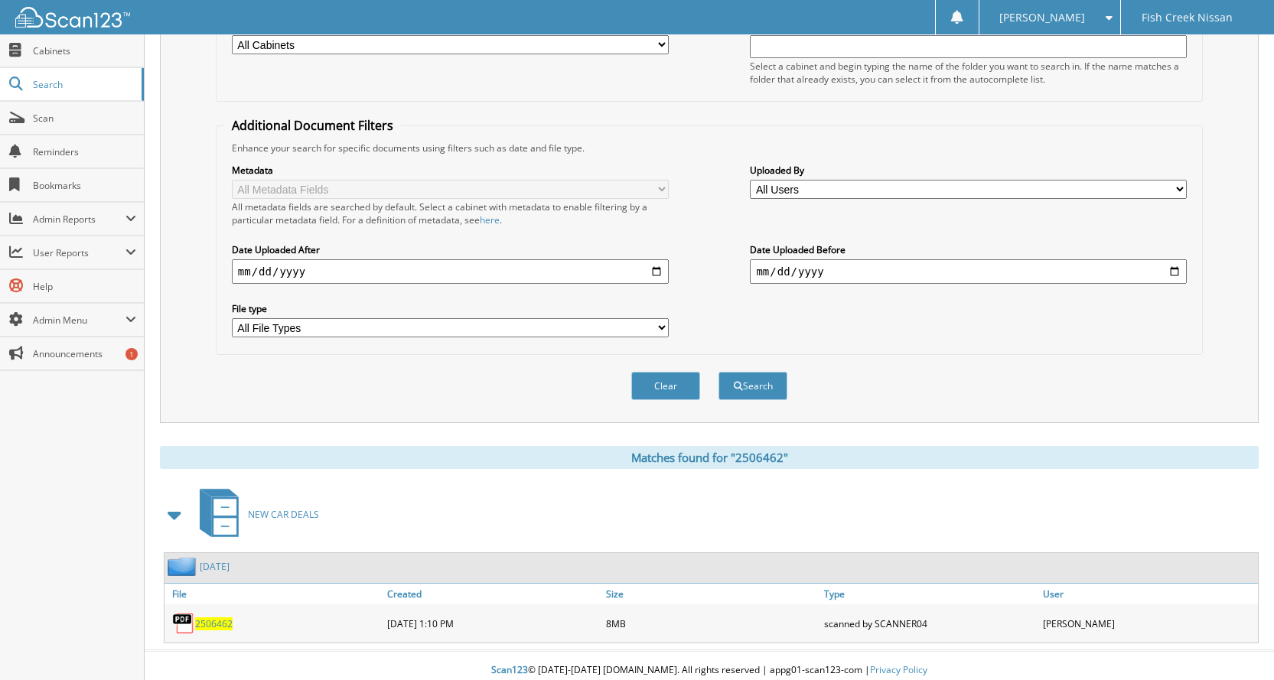
scroll to position [229, 0]
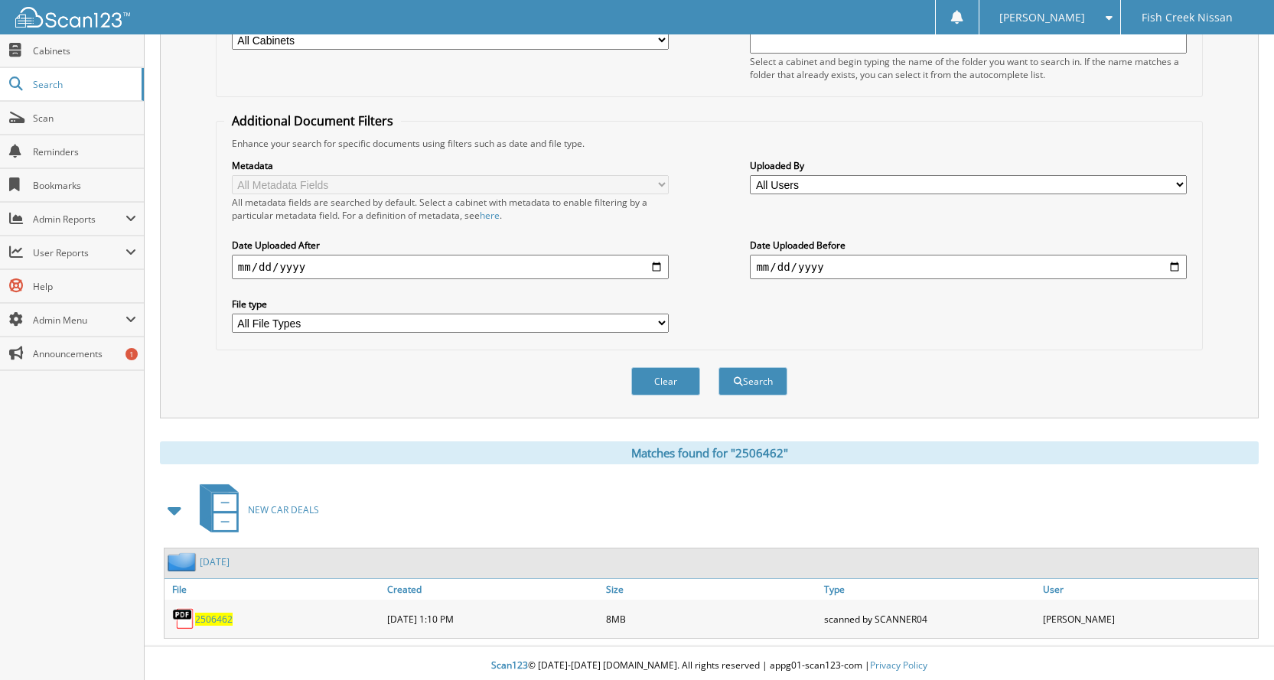
click at [215, 617] on span "2506462" at bounding box center [213, 619] width 37 height 13
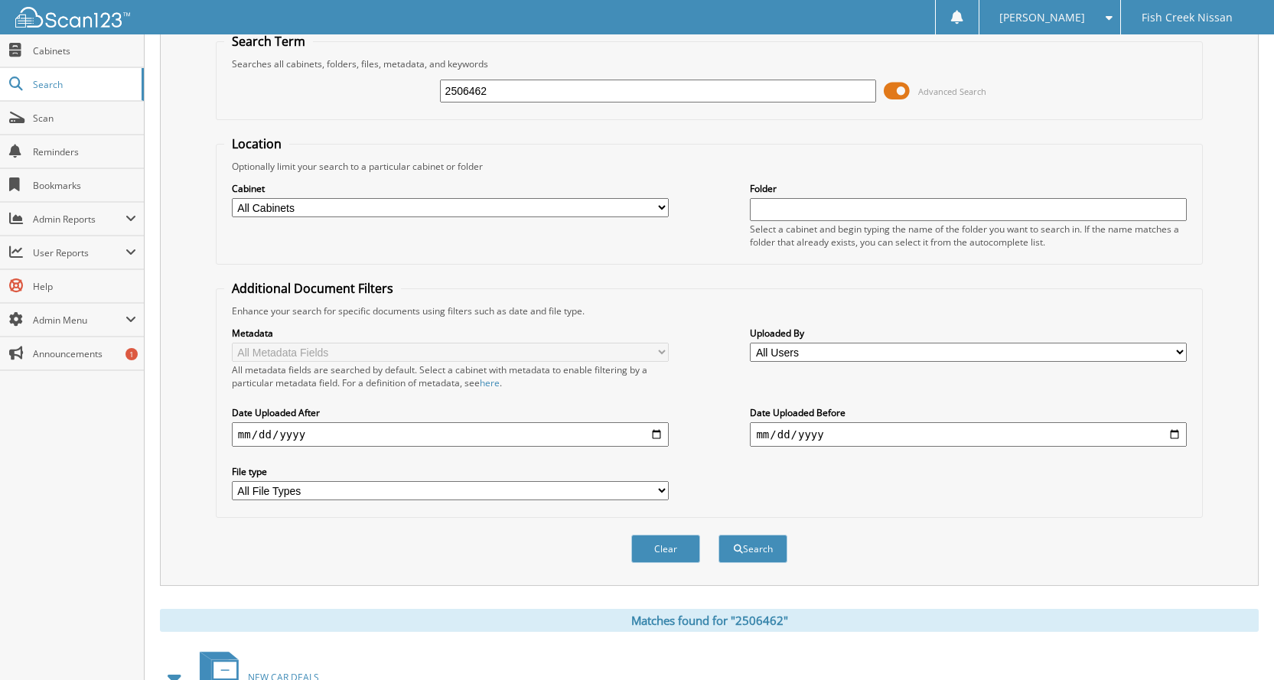
scroll to position [0, 0]
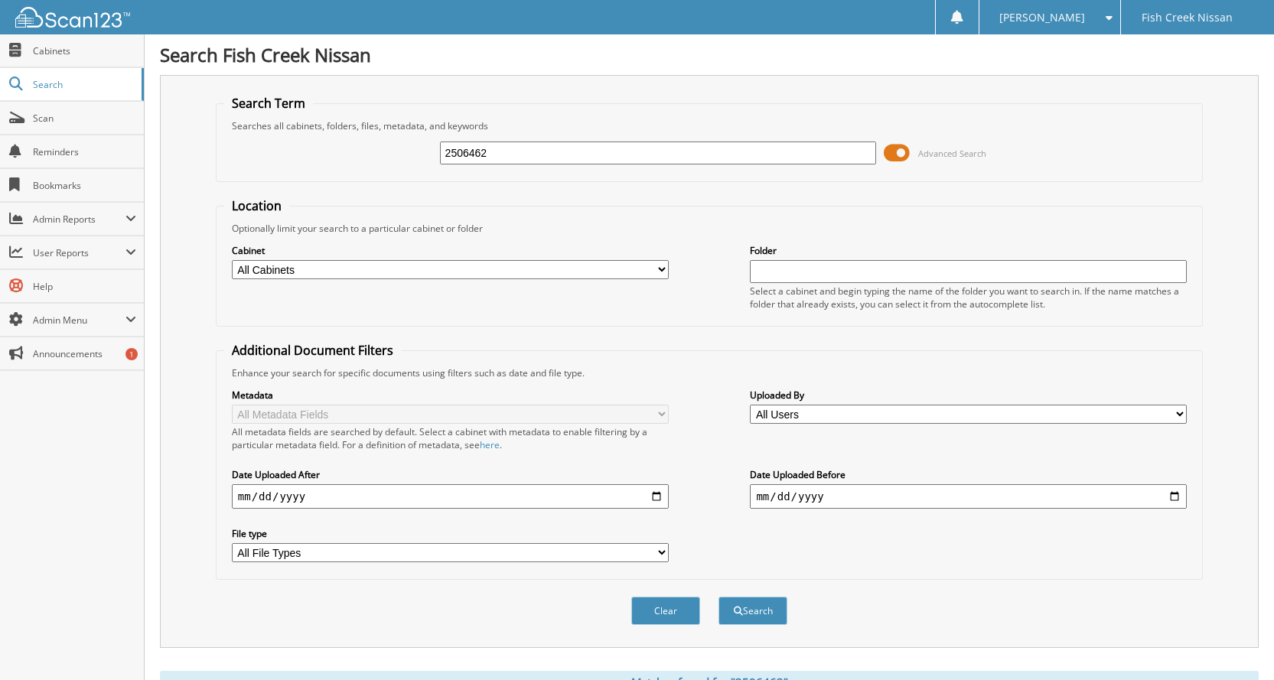
click at [705, 158] on input "2506462" at bounding box center [658, 153] width 437 height 23
type input "2511070"
click at [718, 597] on button "Search" at bounding box center [752, 611] width 69 height 28
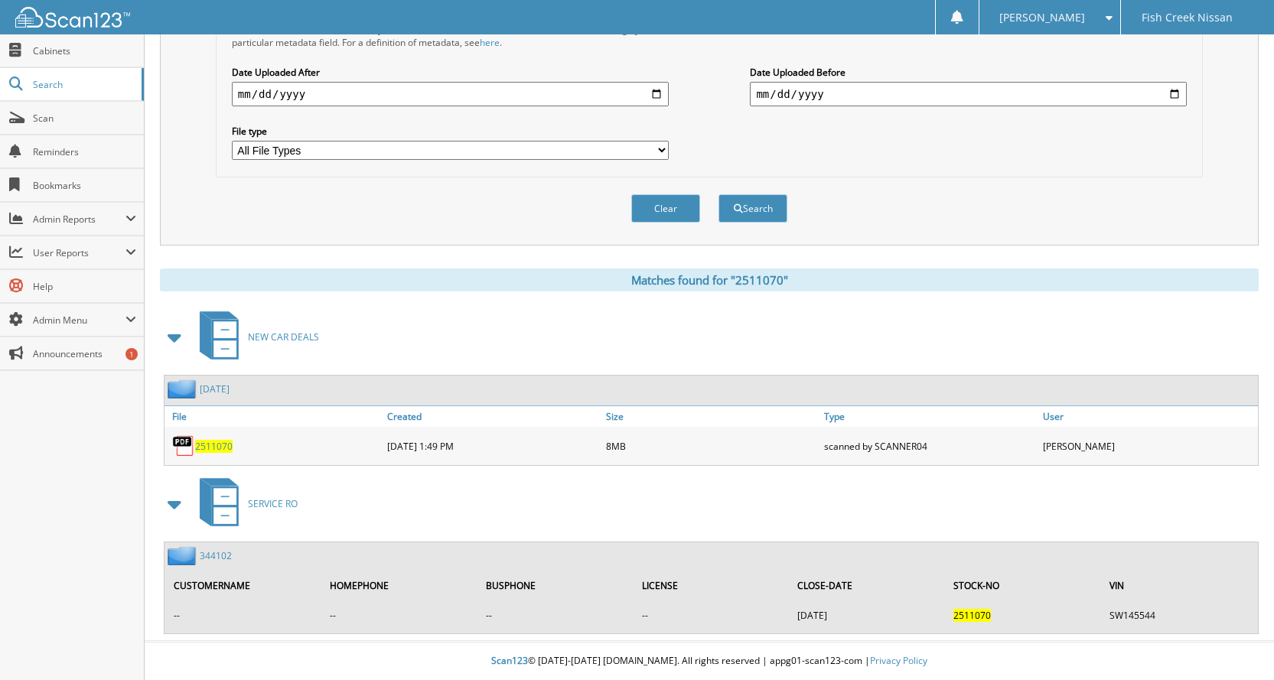
scroll to position [403, 0]
click at [210, 447] on span "2511070" at bounding box center [213, 446] width 37 height 13
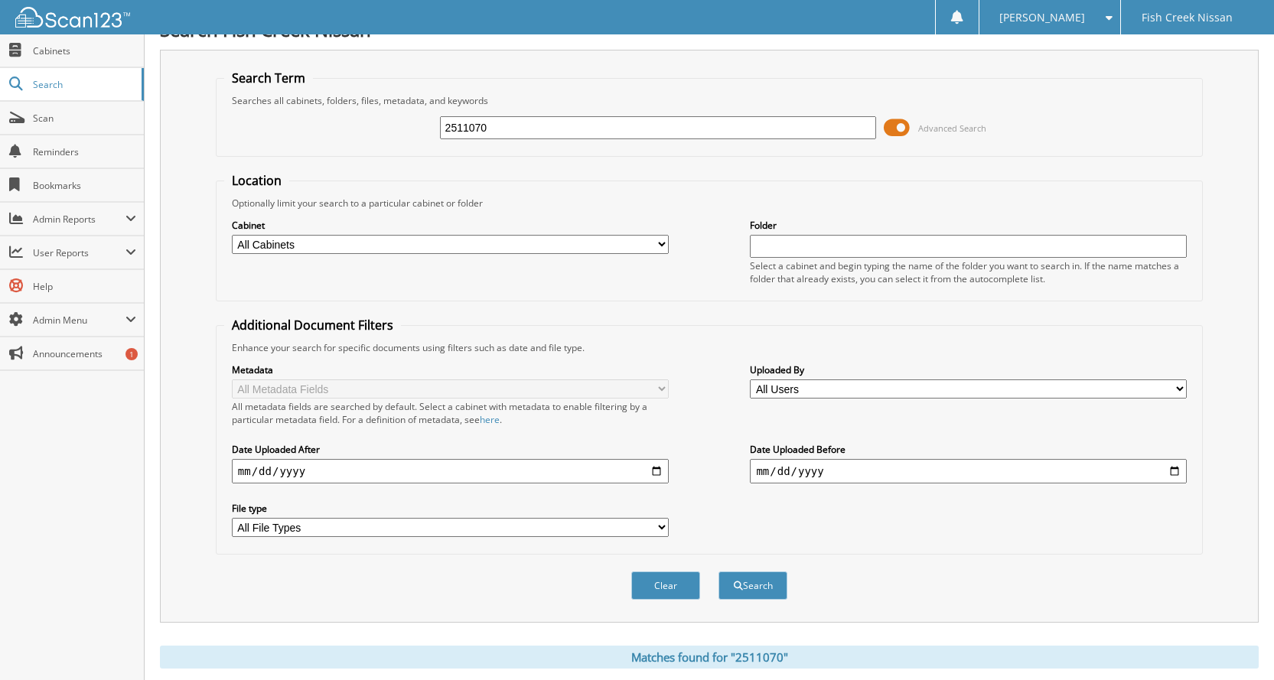
scroll to position [21, 0]
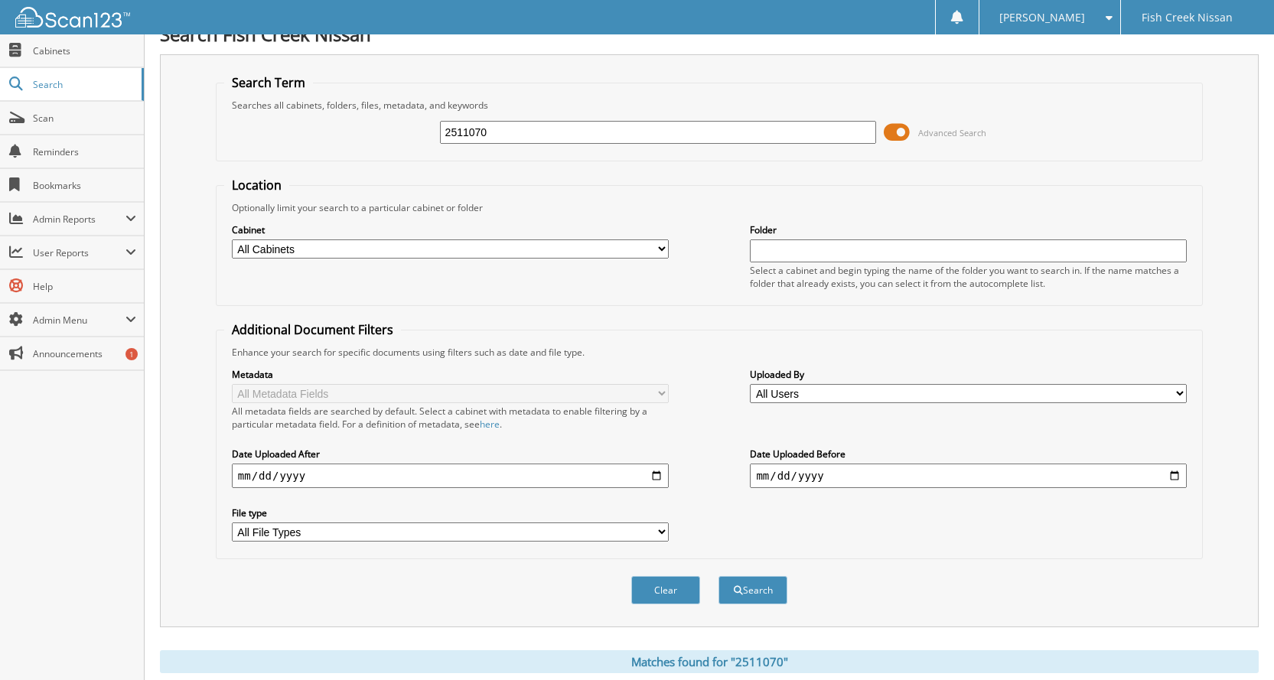
click at [586, 139] on input "2511070" at bounding box center [658, 132] width 437 height 23
type input "25032652"
click at [718, 576] on button "Search" at bounding box center [752, 590] width 69 height 28
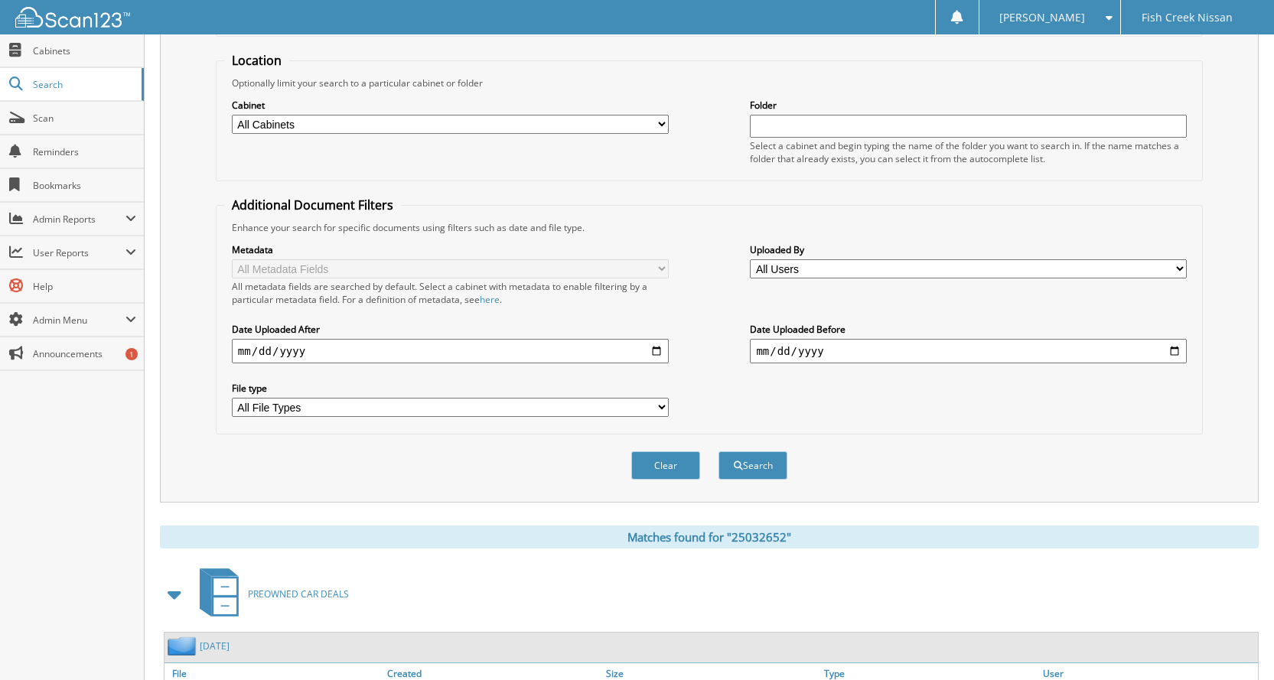
scroll to position [235, 0]
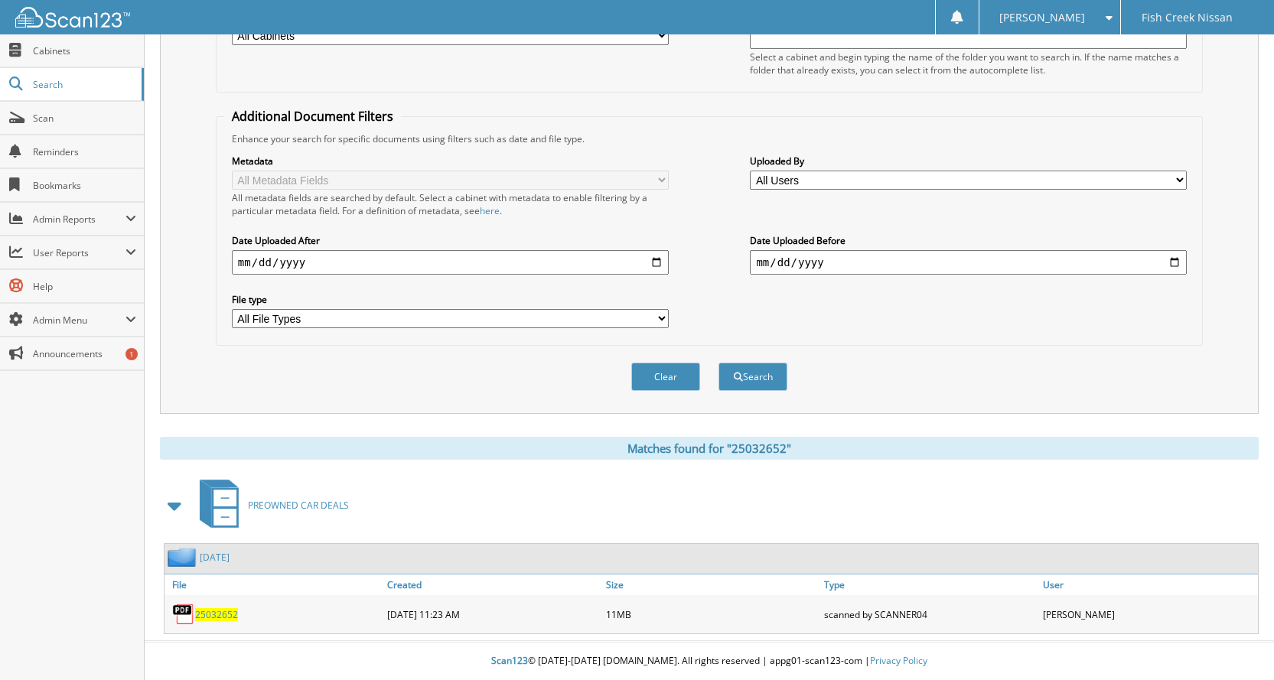
click at [210, 608] on link "25032652" at bounding box center [216, 614] width 43 height 13
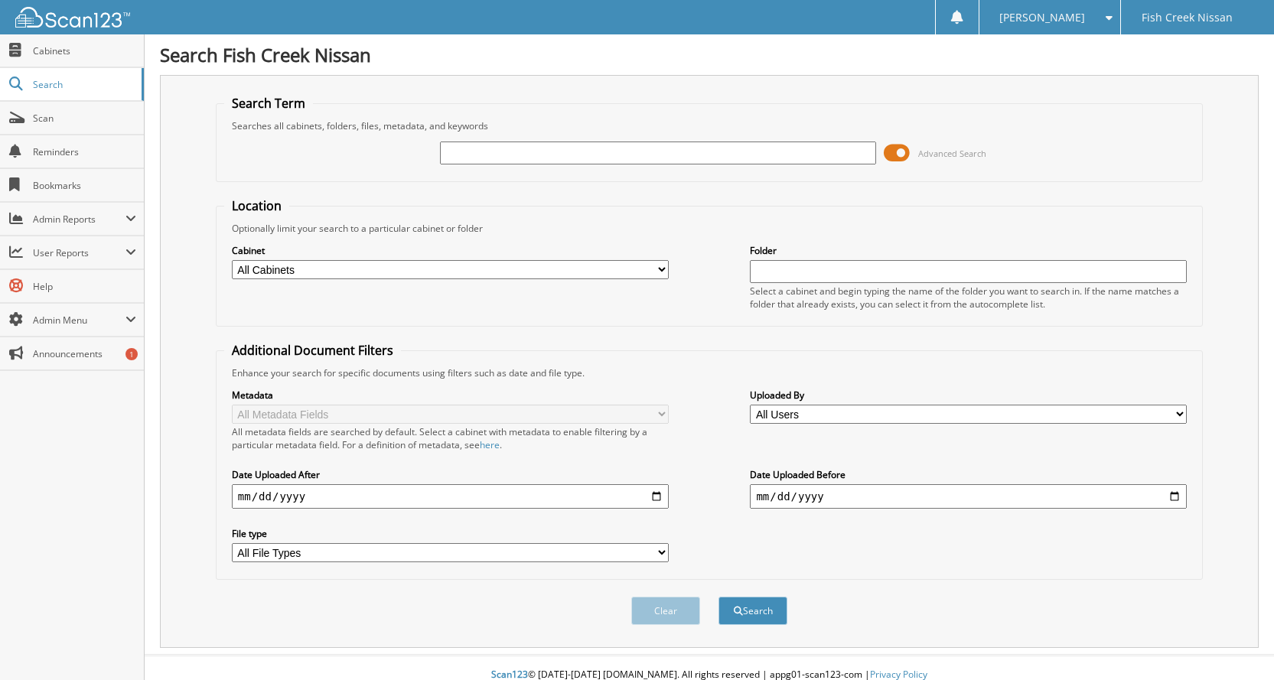
click at [628, 157] on input "text" at bounding box center [658, 153] width 437 height 23
type input "2506413"
click at [718, 597] on button "Search" at bounding box center [752, 611] width 69 height 28
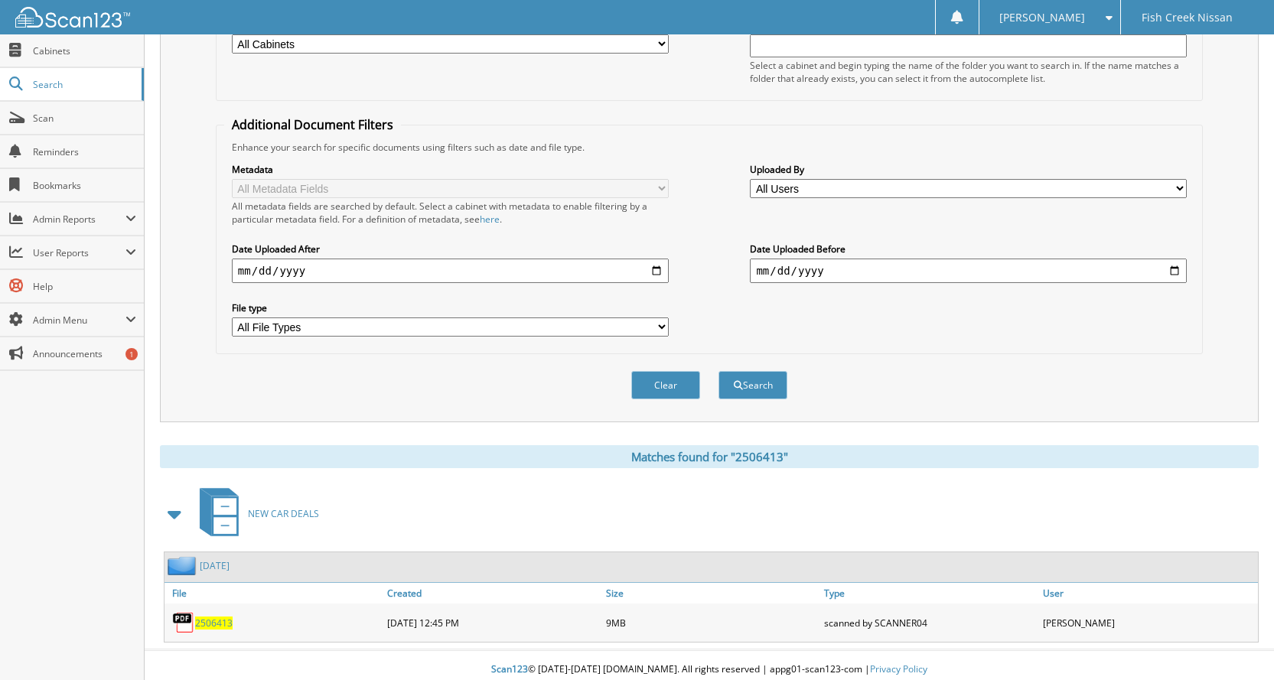
scroll to position [235, 0]
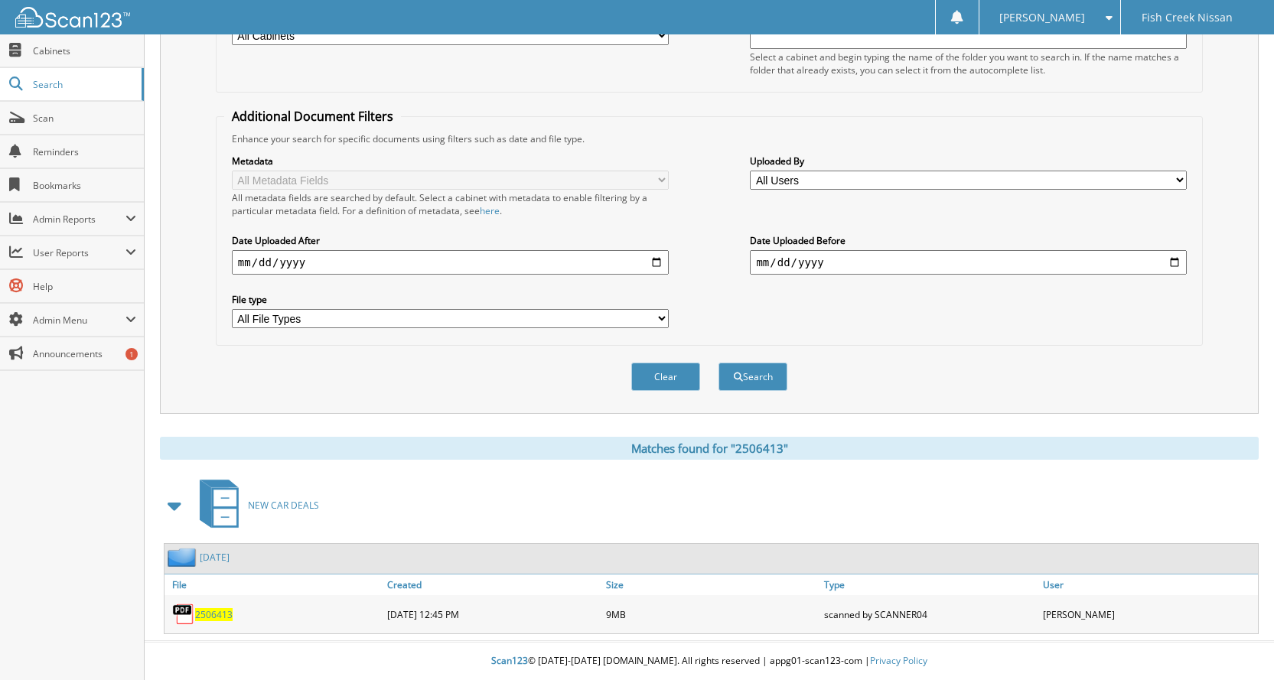
click at [197, 612] on span "2506413" at bounding box center [213, 614] width 37 height 13
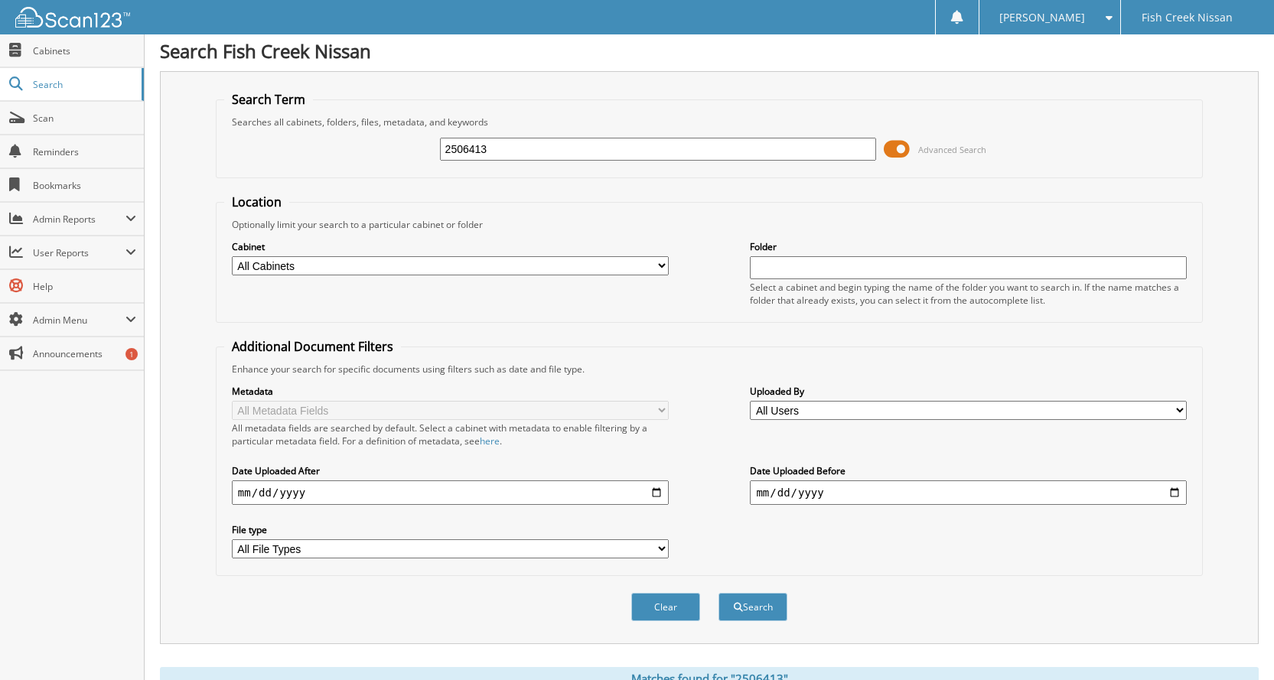
scroll to position [0, 0]
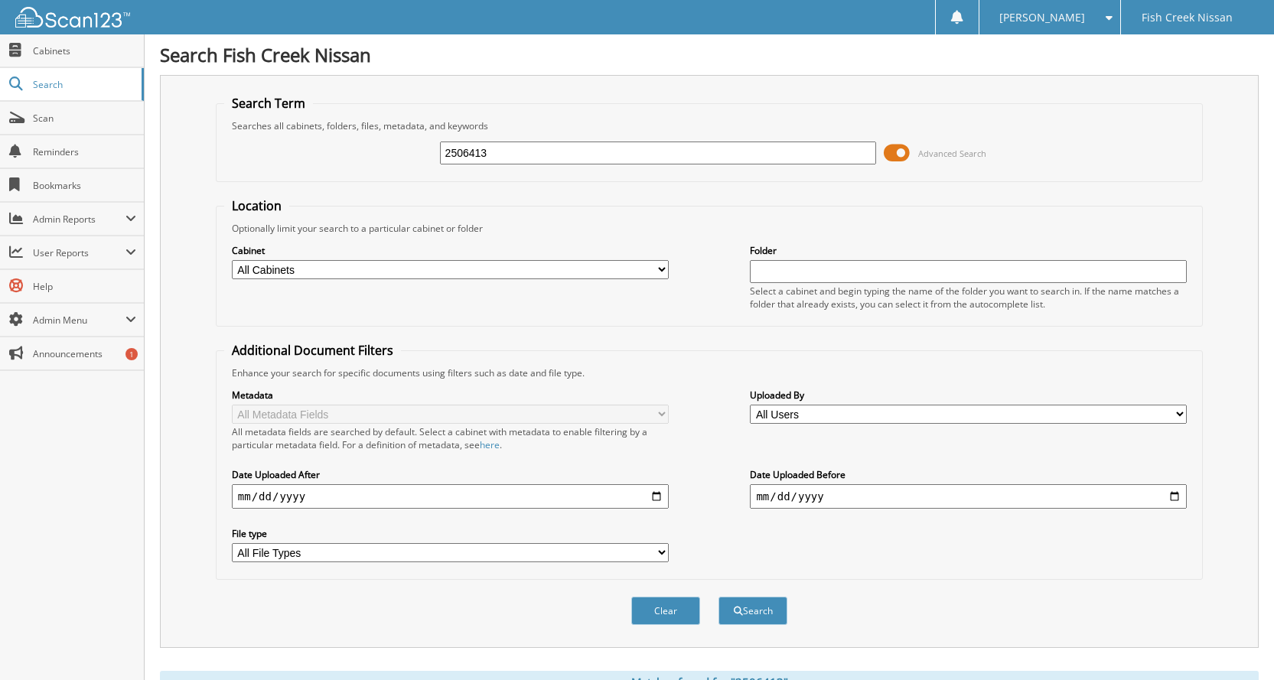
click at [683, 147] on input "2506413" at bounding box center [658, 153] width 437 height 23
type input "2506449"
click at [718, 597] on button "Search" at bounding box center [752, 611] width 69 height 28
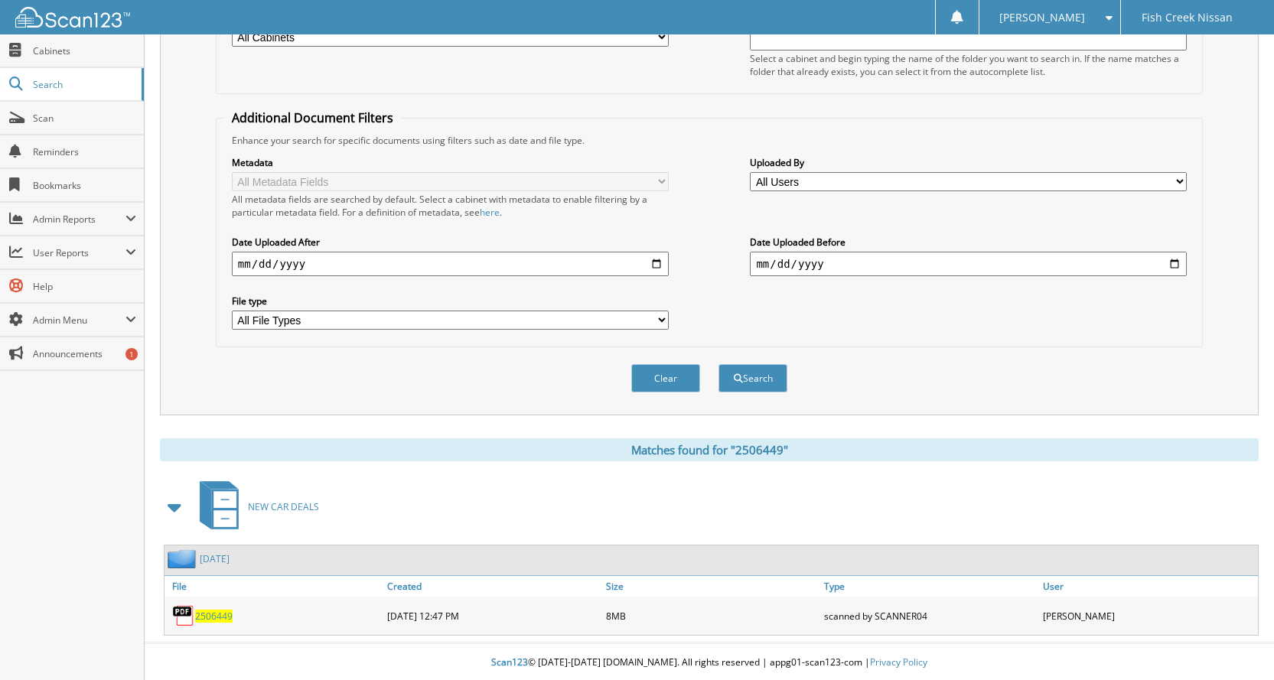
scroll to position [235, 0]
click at [203, 614] on span "2506449" at bounding box center [213, 614] width 37 height 13
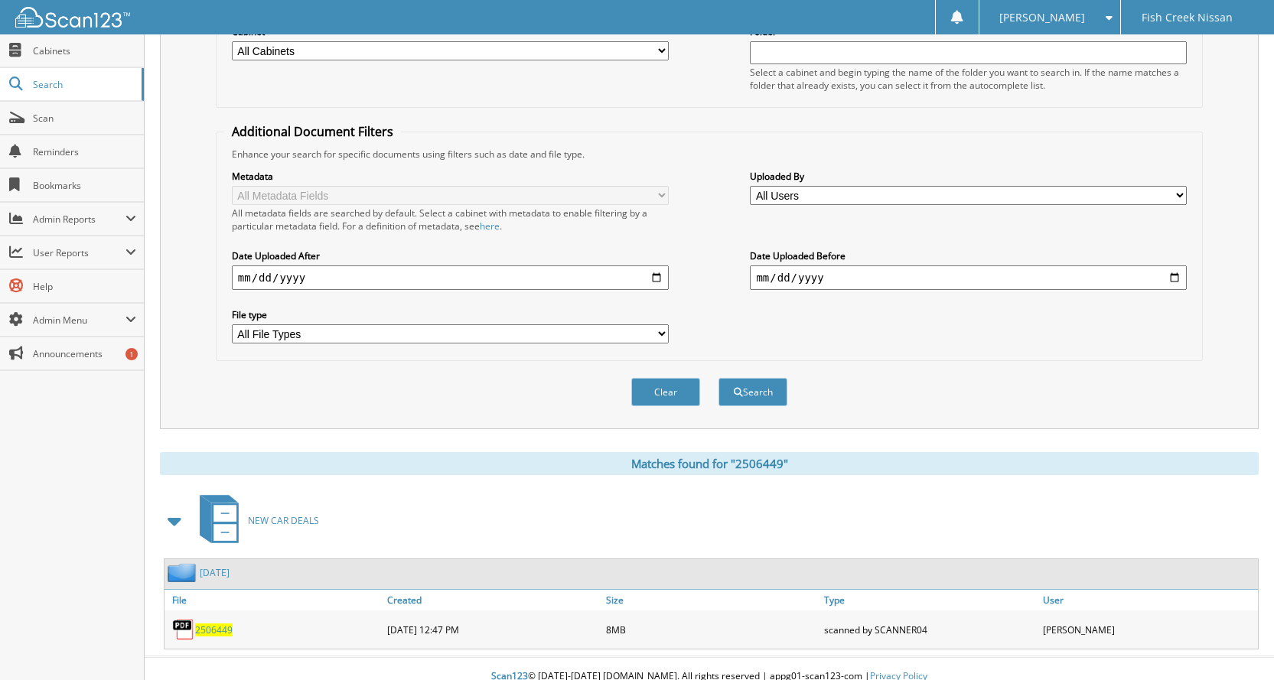
scroll to position [0, 0]
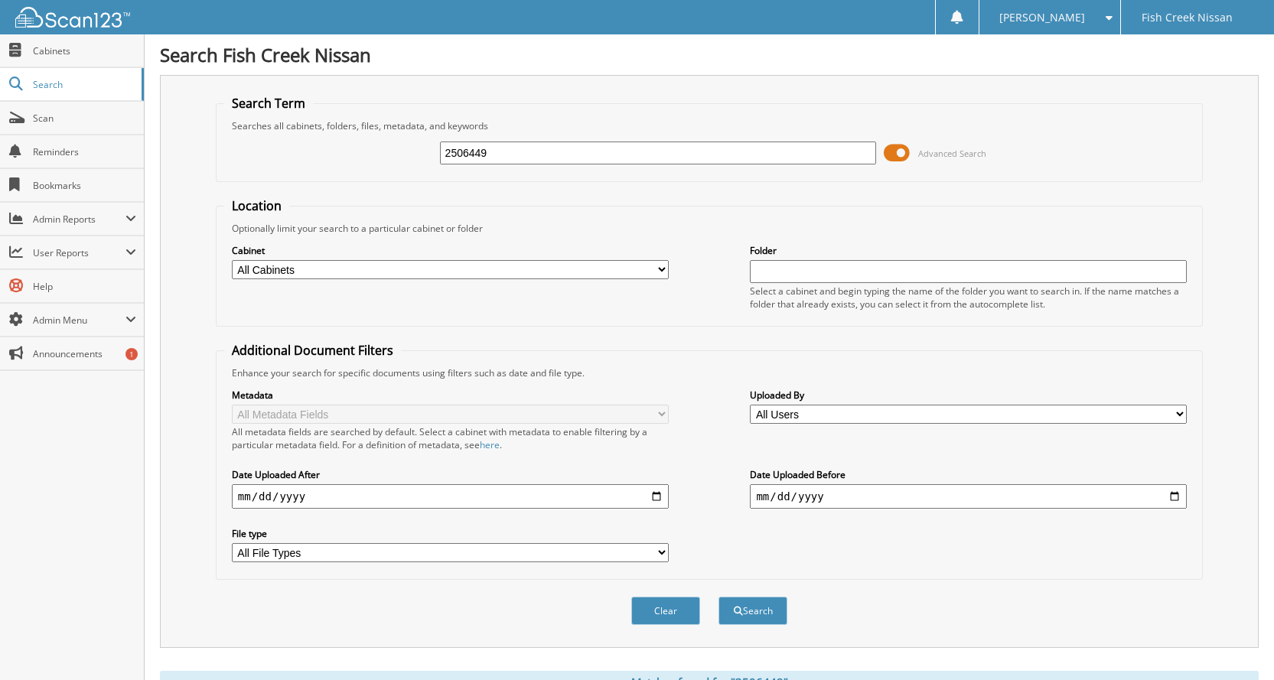
click at [514, 155] on input "2506449" at bounding box center [658, 153] width 437 height 23
type input "351513"
click at [718, 597] on button "Search" at bounding box center [752, 611] width 69 height 28
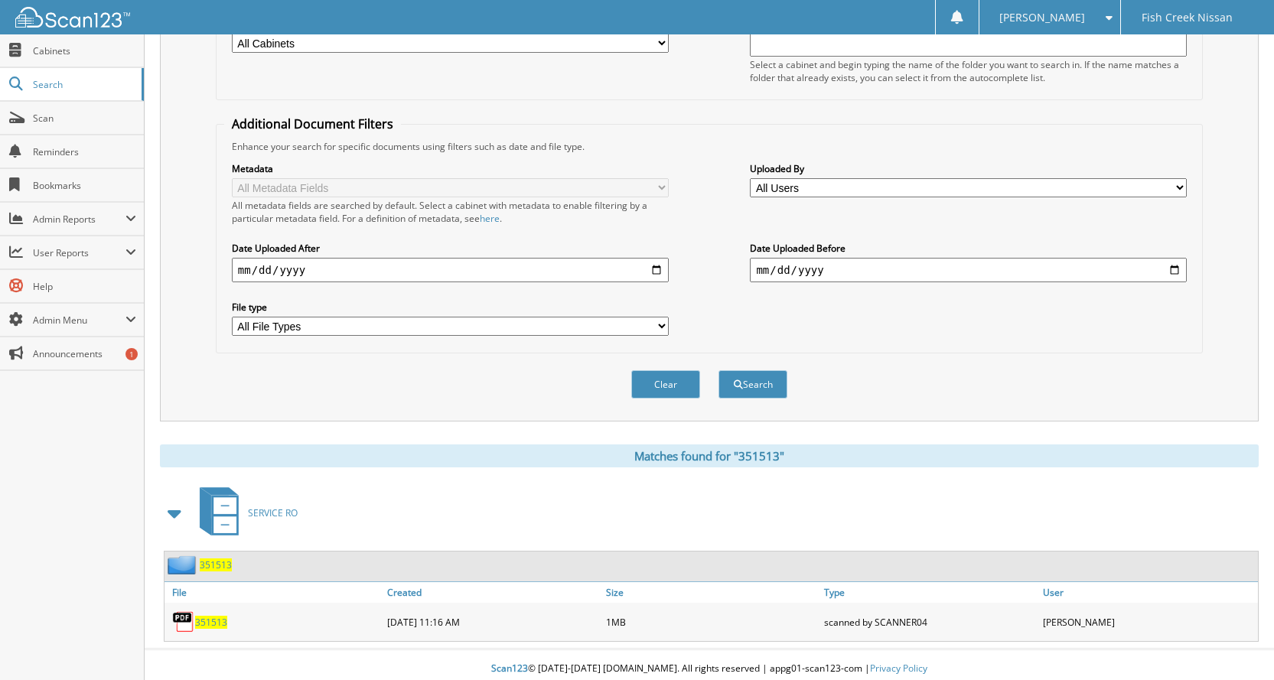
scroll to position [235, 0]
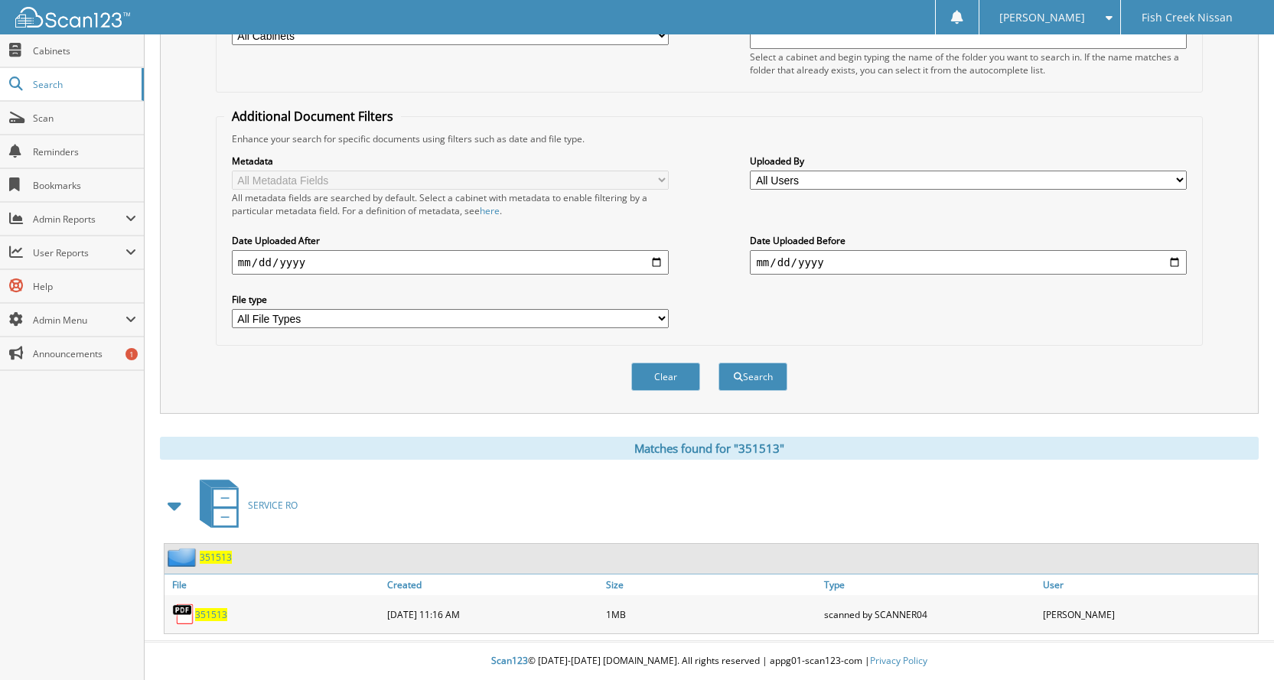
click at [216, 613] on span "351513" at bounding box center [211, 614] width 32 height 13
